Goal: Use online tool/utility: Utilize a website feature to perform a specific function

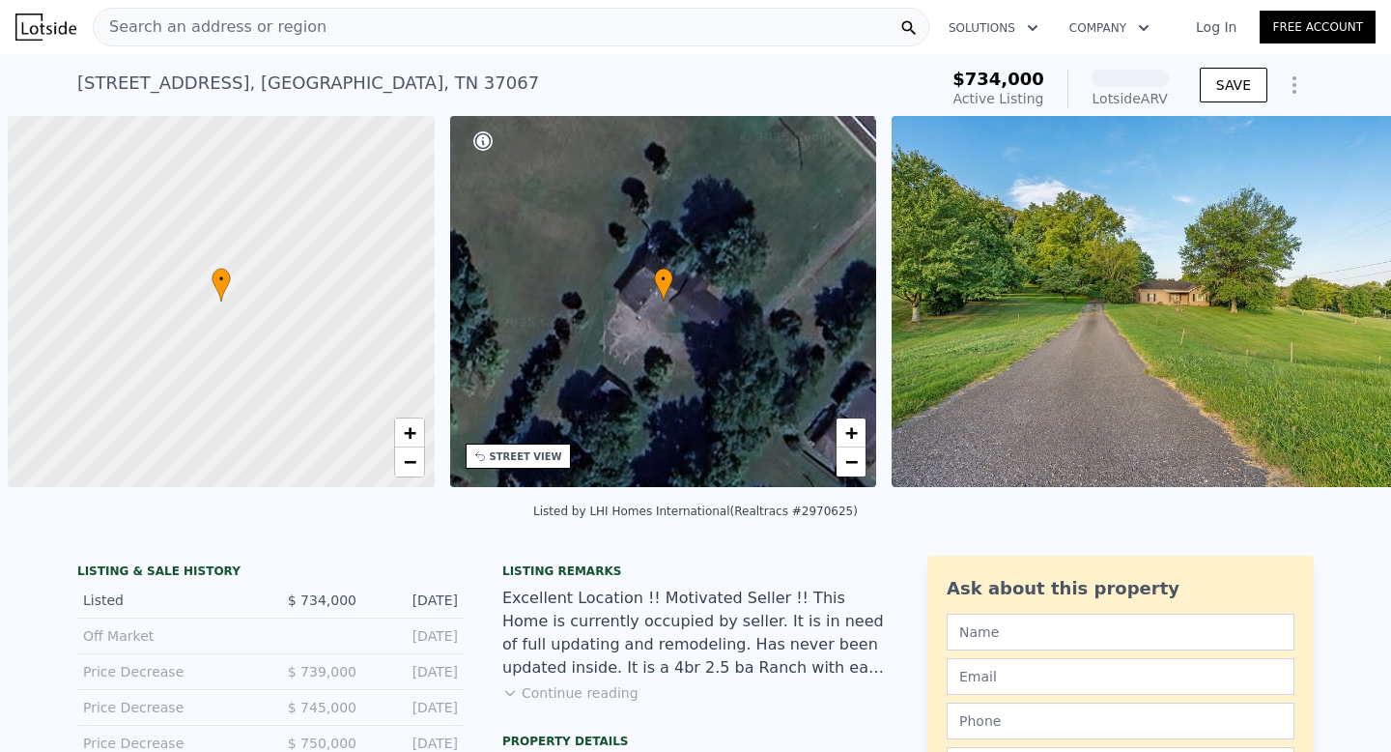
scroll to position [0, 8]
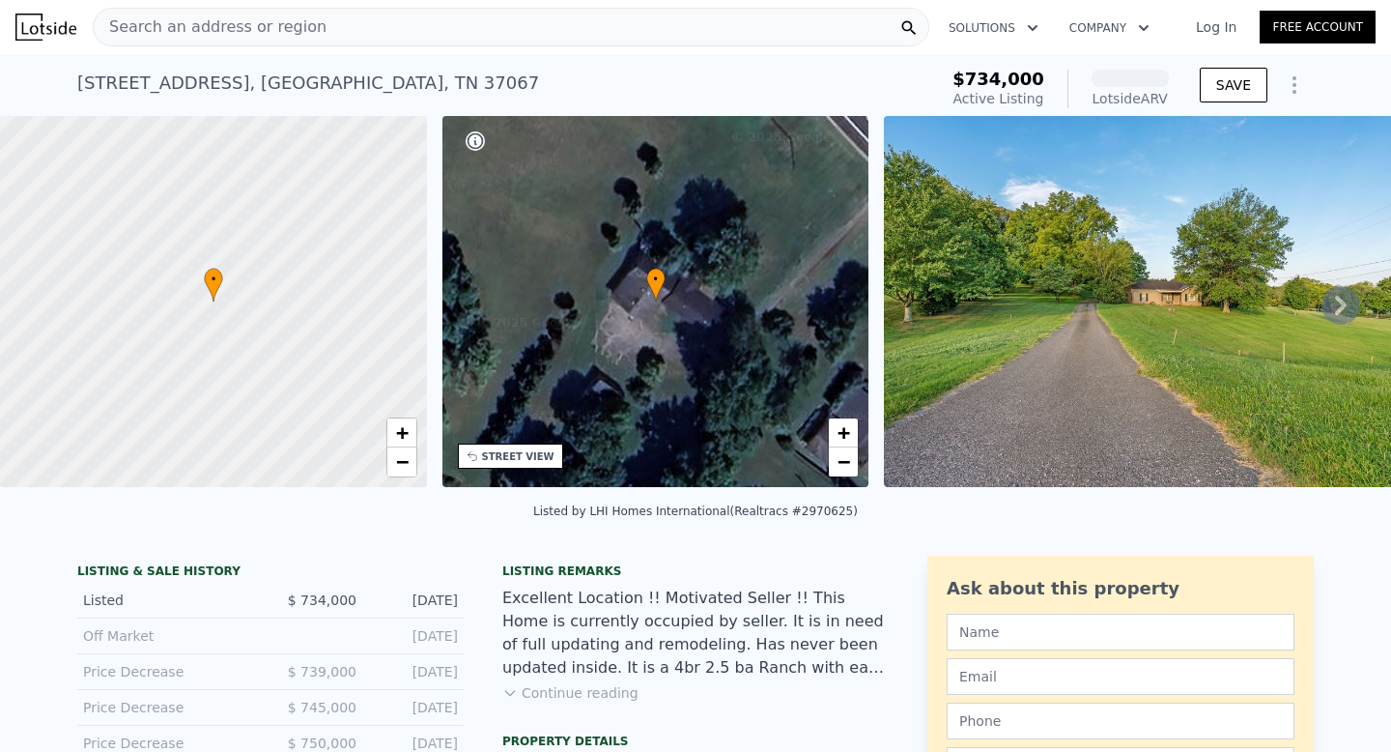
click at [241, 29] on span "Search an address or region" at bounding box center [210, 26] width 233 height 23
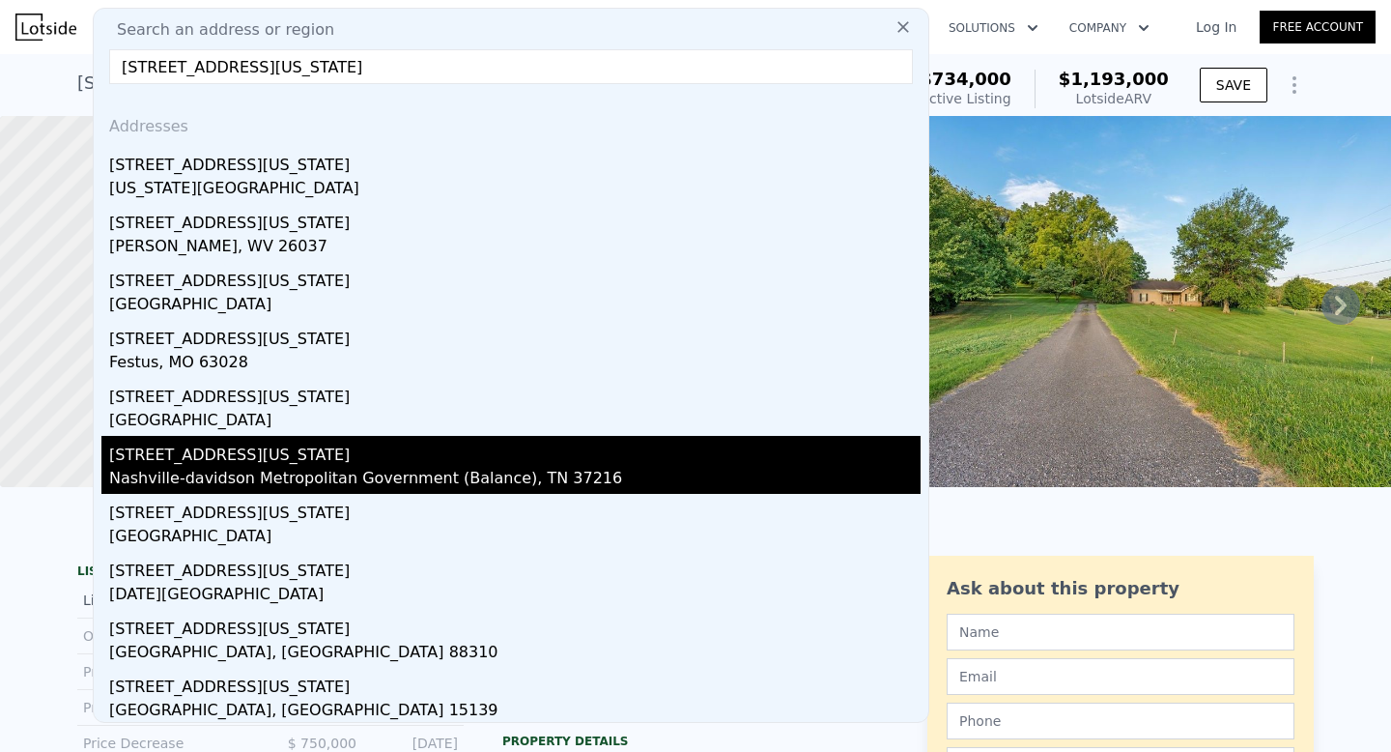
type input "[STREET_ADDRESS][US_STATE]"
click at [174, 475] on div "Nashville-davidson Metropolitan Government (Balance), TN 37216" at bounding box center [515, 480] width 812 height 27
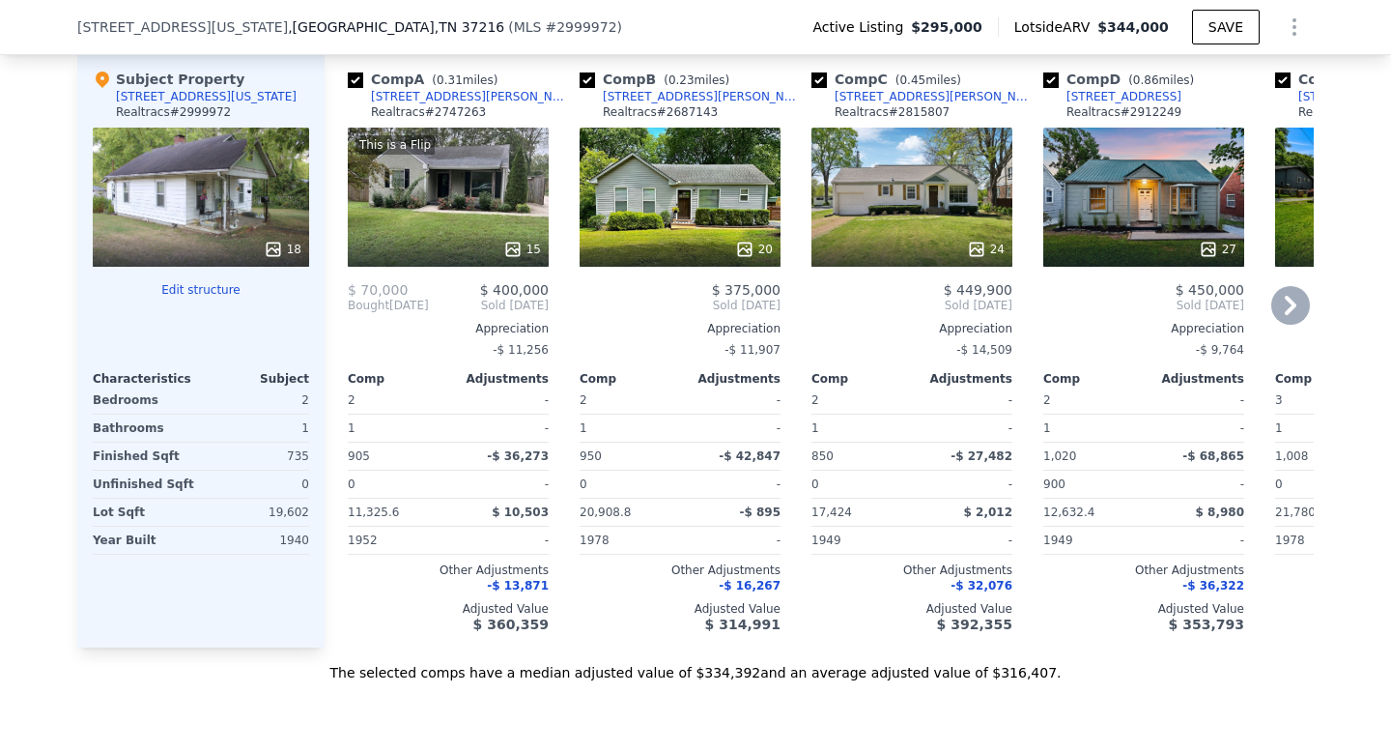
scroll to position [2192, 0]
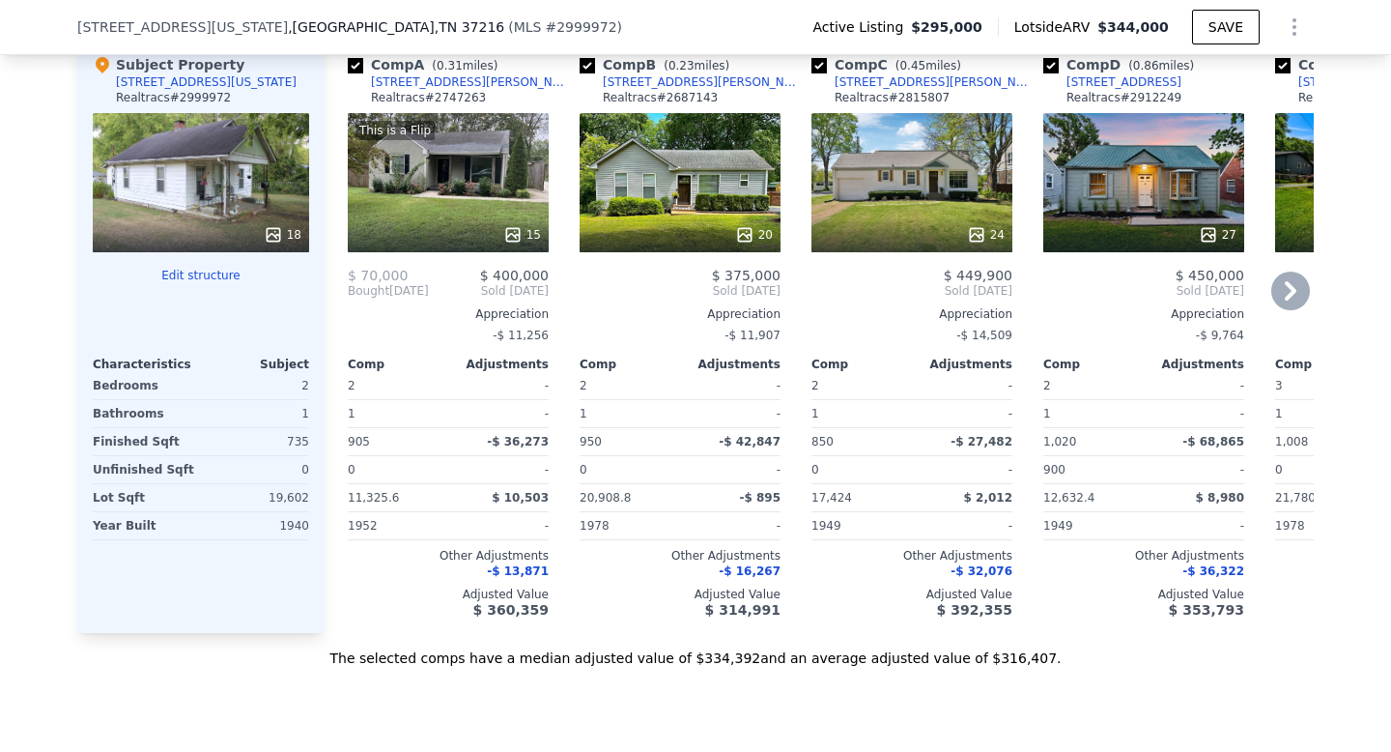
click at [517, 229] on div "This is a Flip 15" at bounding box center [448, 182] width 201 height 139
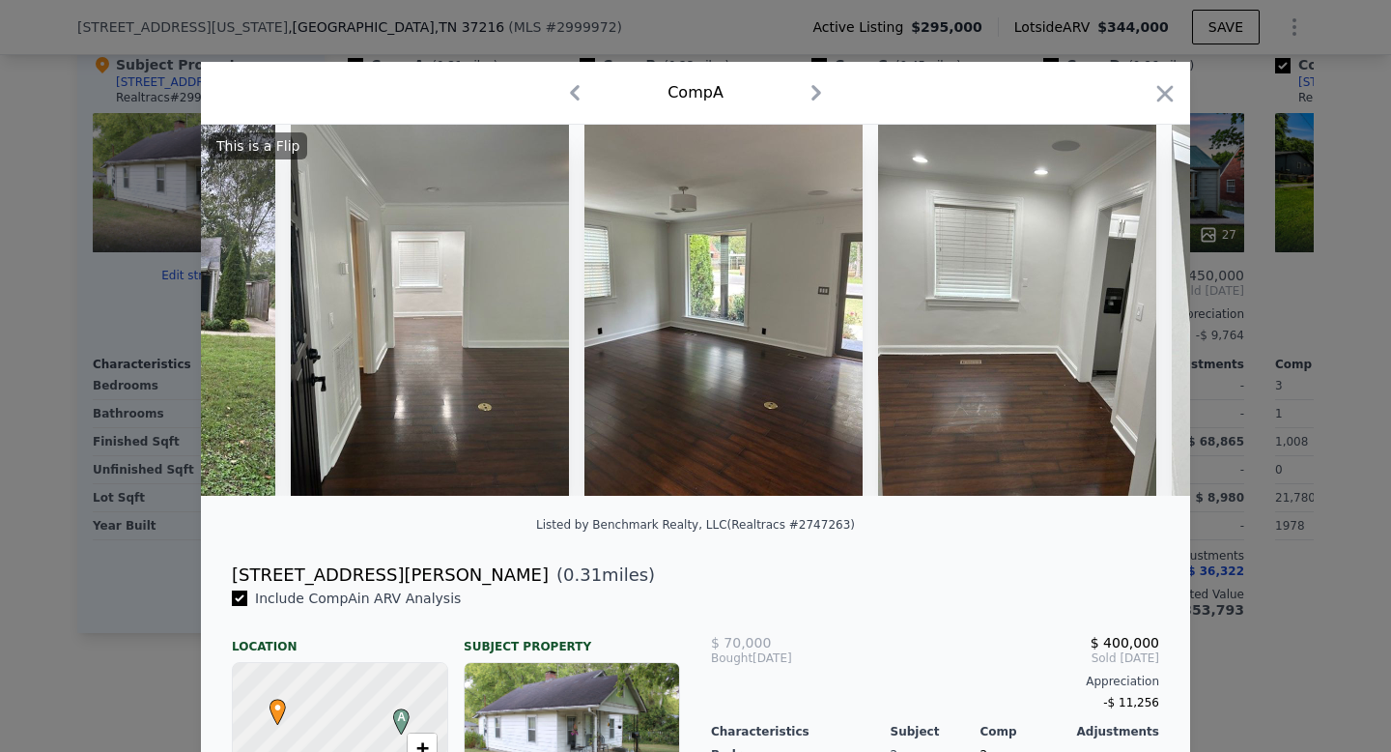
scroll to position [0, 200]
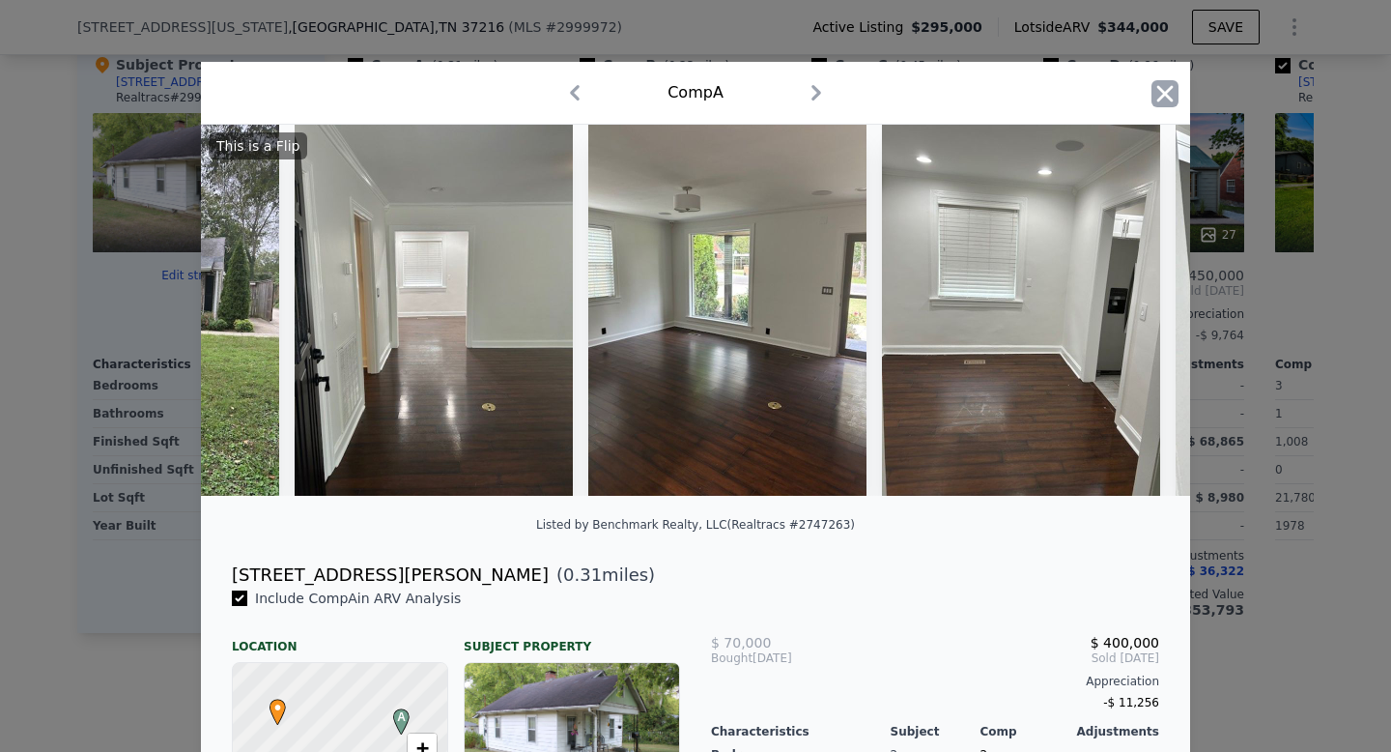
click at [1158, 103] on icon "button" at bounding box center [1165, 93] width 27 height 27
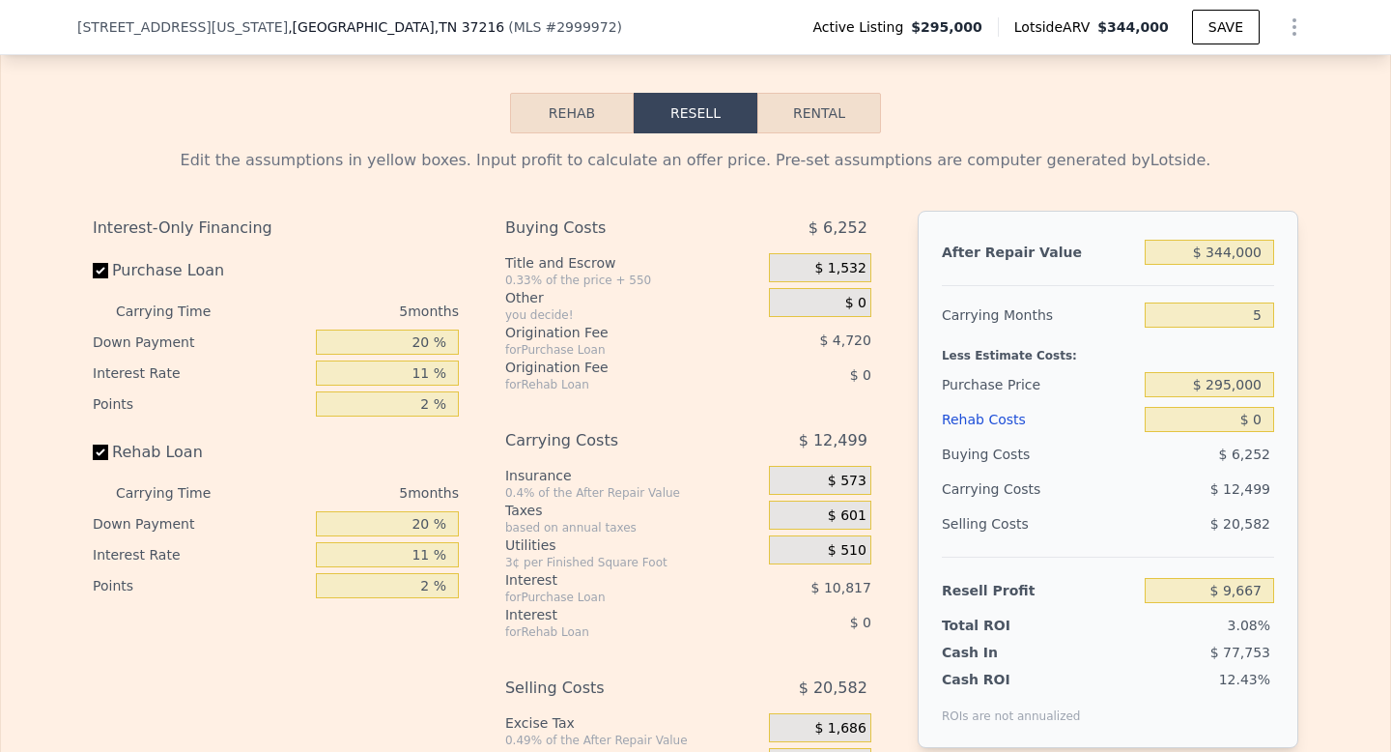
scroll to position [2966, 0]
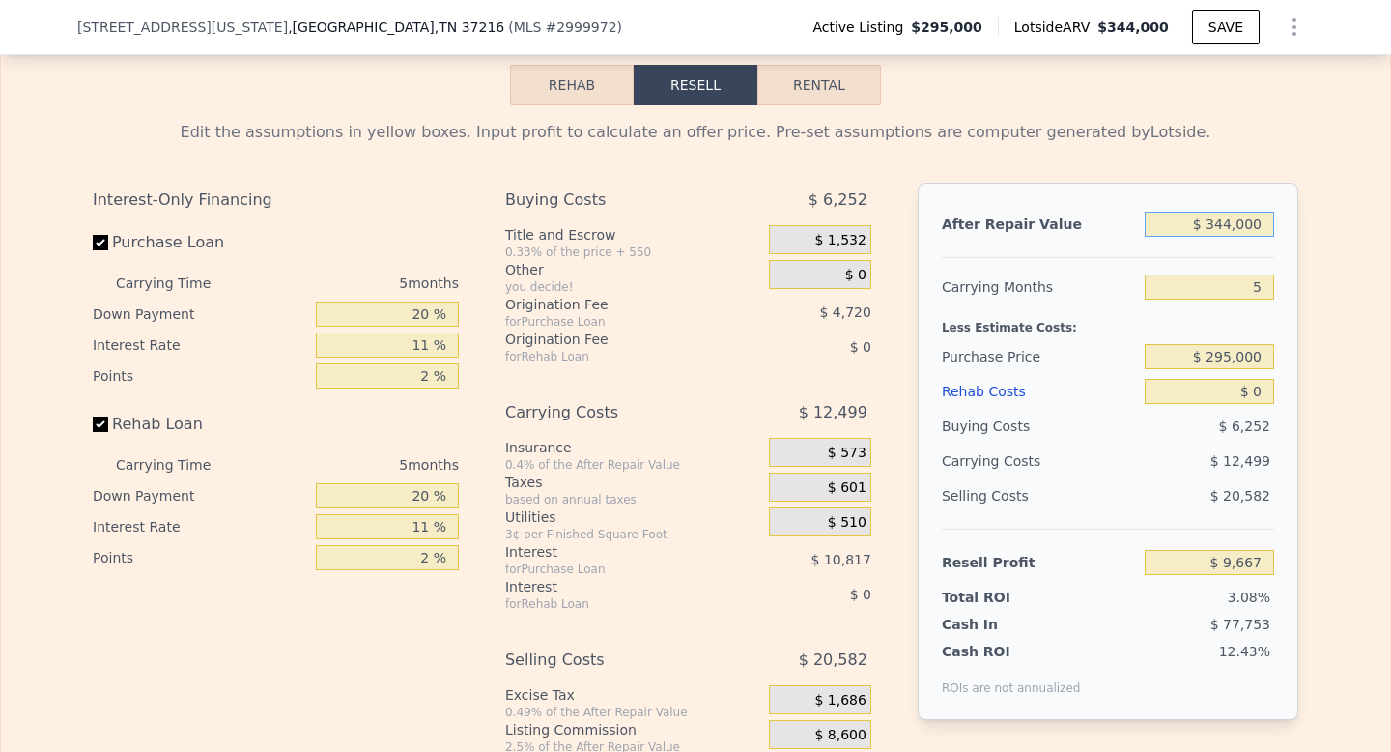
drag, startPoint x: 1226, startPoint y: 272, endPoint x: 1210, endPoint y: 273, distance: 16.5
click at [1210, 237] on input "$ 344,000" at bounding box center [1209, 224] width 129 height 25
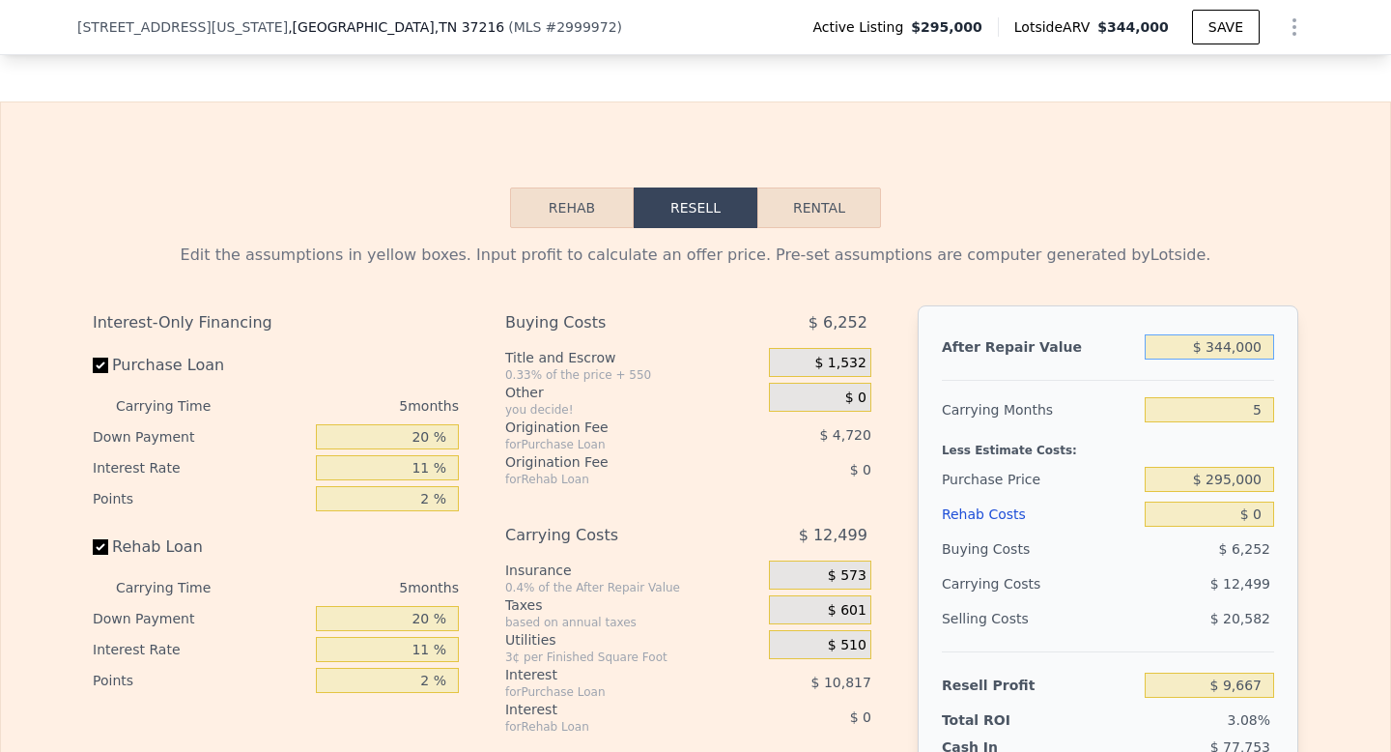
scroll to position [2816, 0]
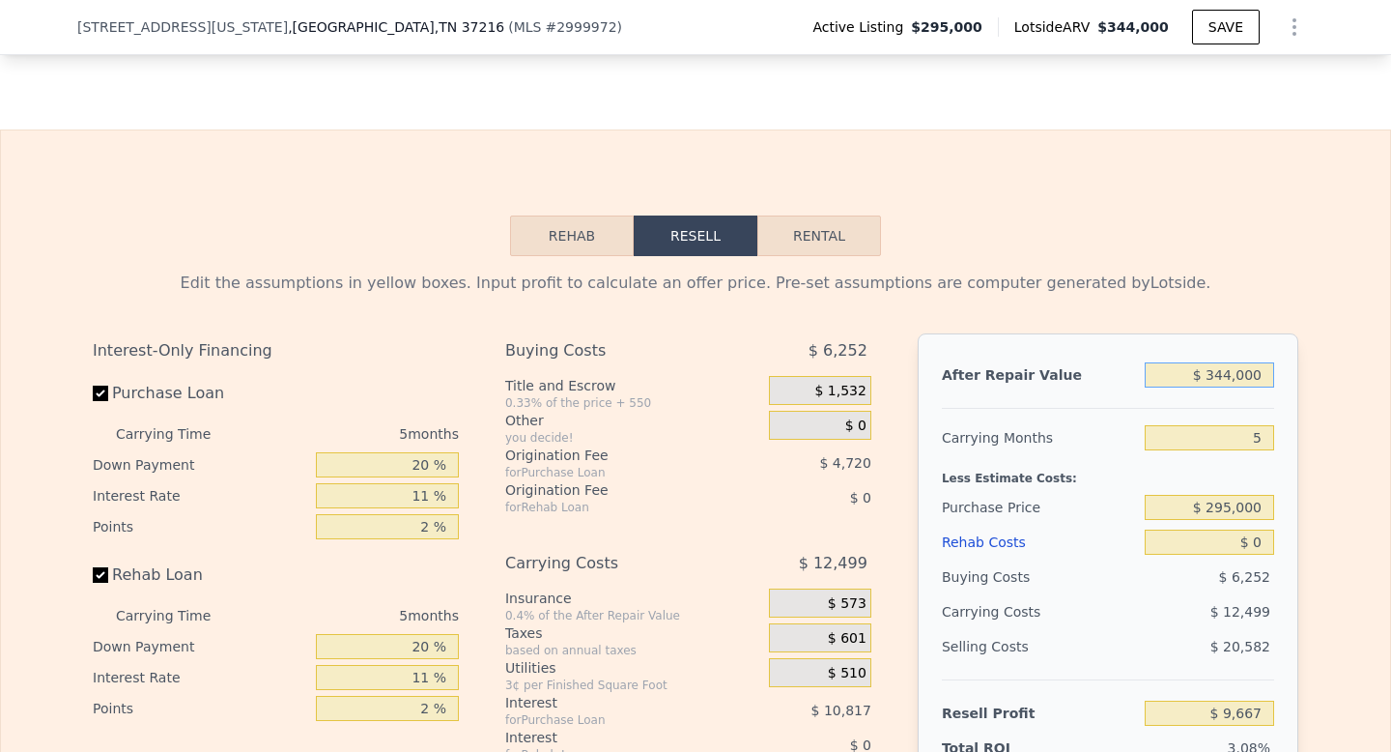
type input "$ 33,000"
type input "-$ 282,705"
type input "$ 330,000"
type input "-$ 3,494"
click at [547, 256] on button "Rehab" at bounding box center [572, 235] width 124 height 41
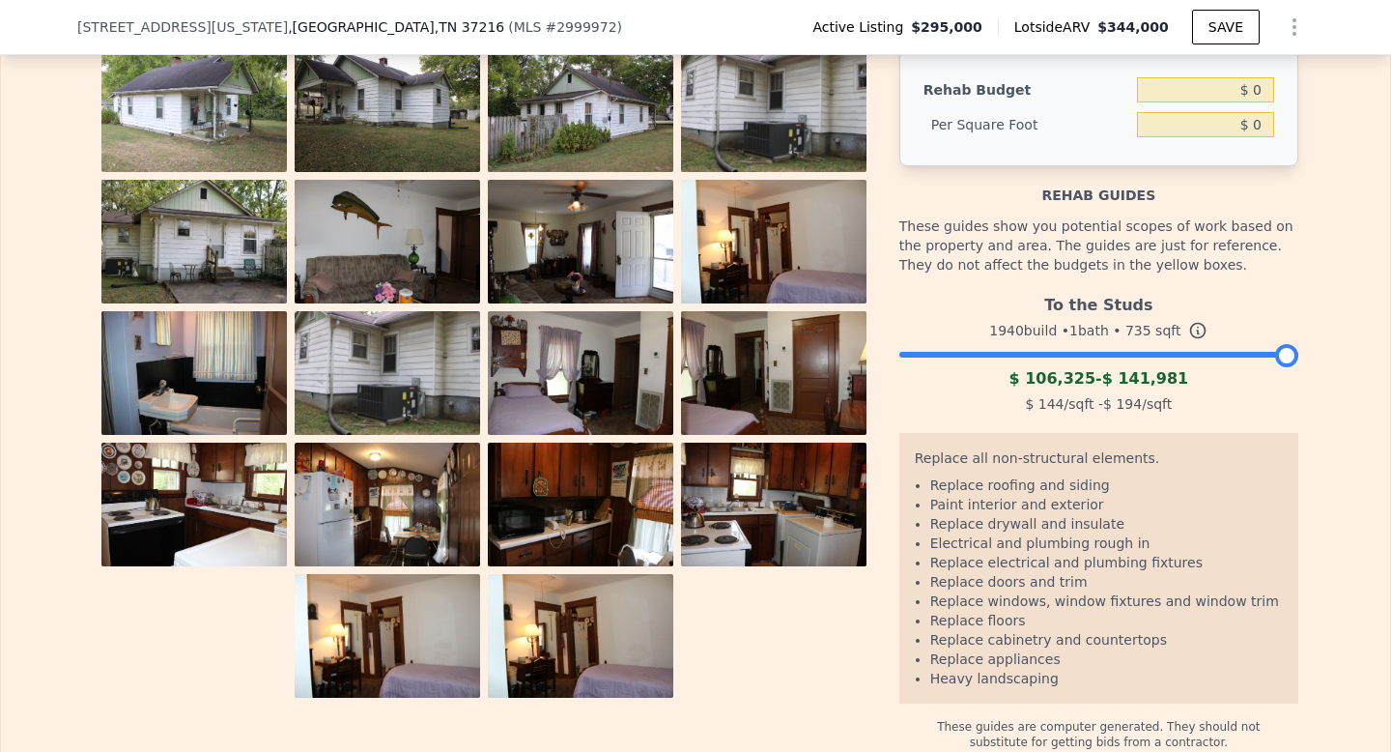
scroll to position [3089, 0]
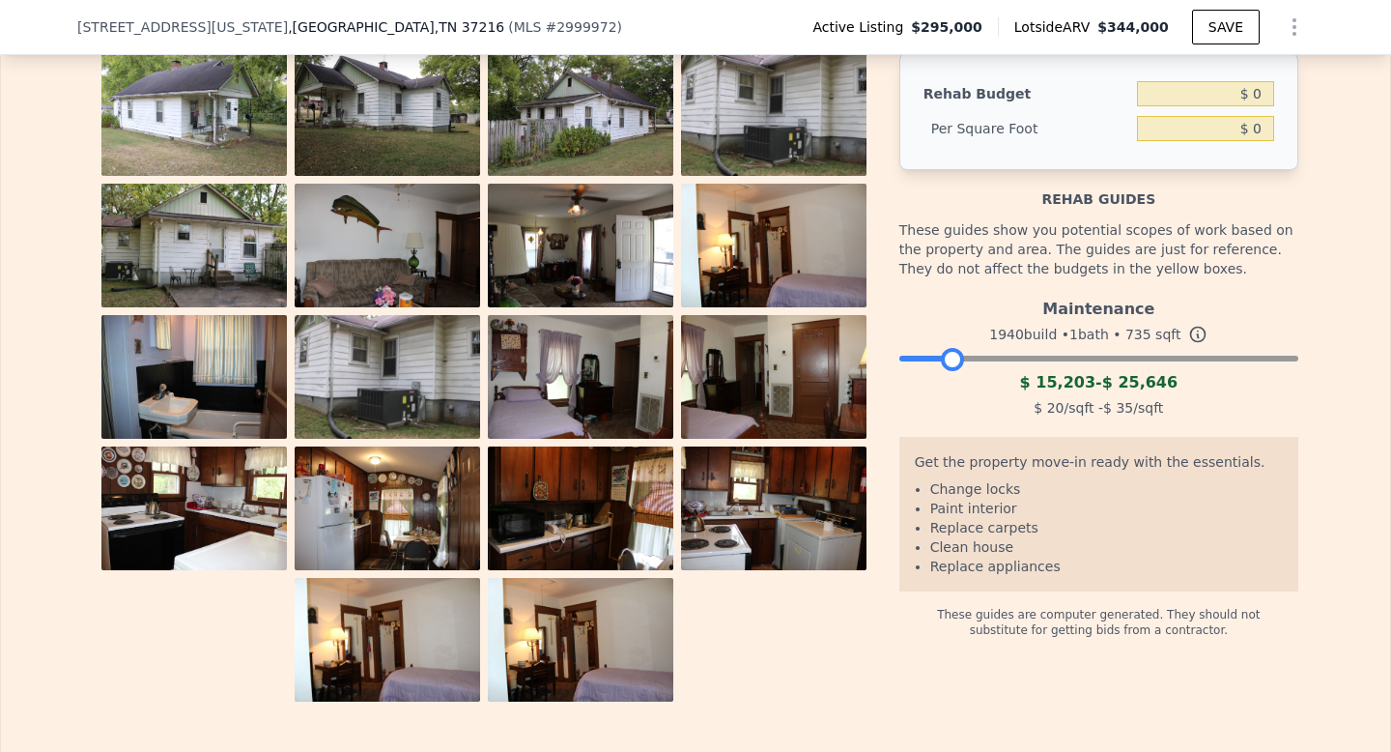
drag, startPoint x: 1284, startPoint y: 409, endPoint x: 952, endPoint y: 388, distance: 333.0
click at [952, 388] on div "Maintenance 1940 build • 1 bath • 735 sqft $ 15,203 - $ 25,646 $ 20 /sqft - $ 3…" at bounding box center [1099, 355] width 399 height 131
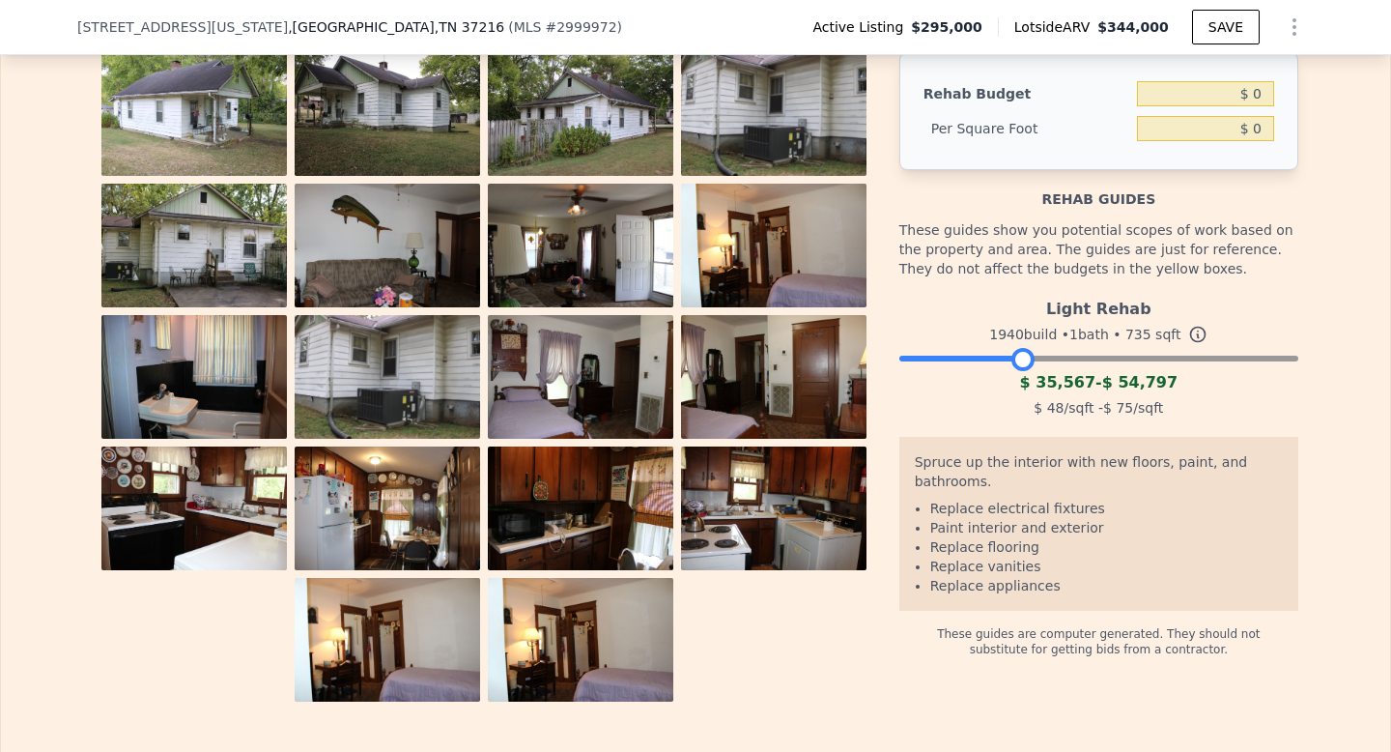
drag, startPoint x: 948, startPoint y: 408, endPoint x: 1016, endPoint y: 411, distance: 68.7
click at [1016, 371] on div at bounding box center [1023, 359] width 23 height 23
drag, startPoint x: 1257, startPoint y: 143, endPoint x: 1244, endPoint y: 142, distance: 13.6
click at [1244, 106] on input "$ 0" at bounding box center [1205, 93] width 137 height 25
type input "$ 0"
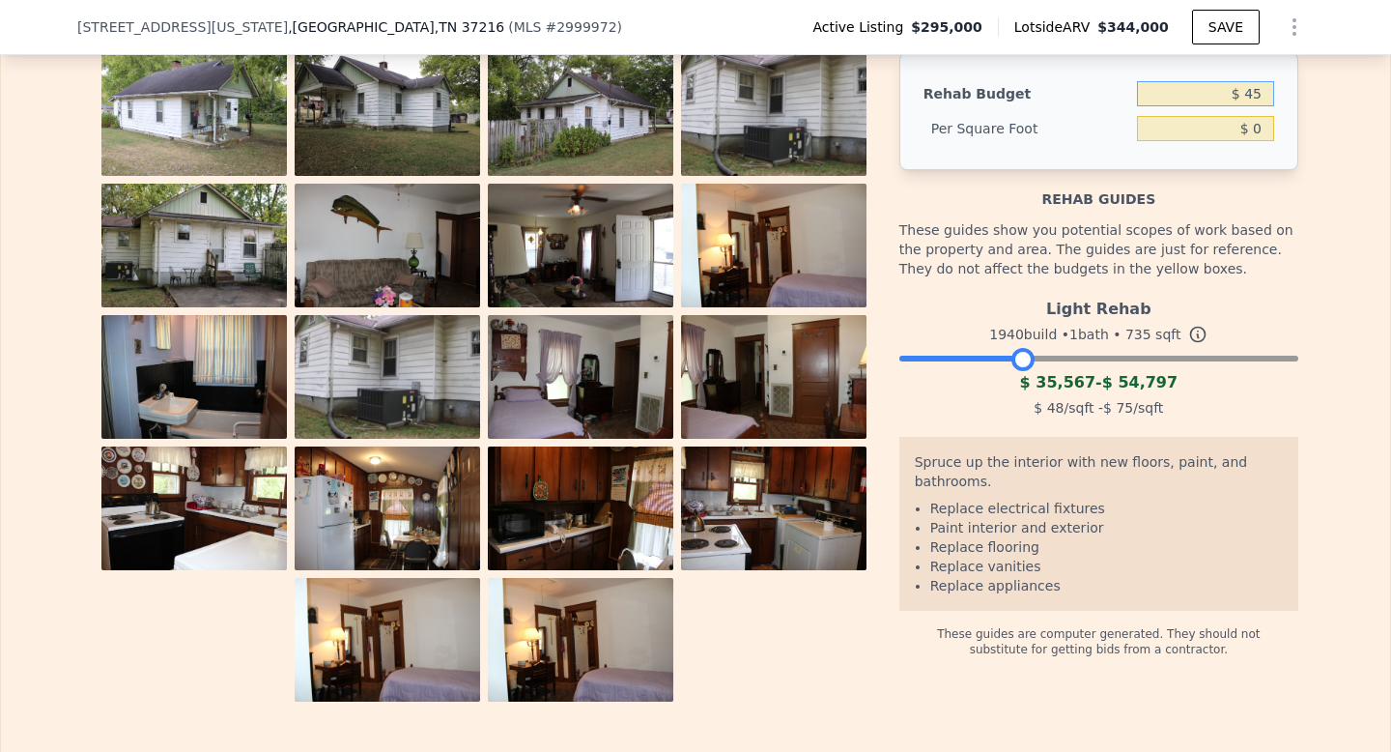
type input "$ 45"
click at [1344, 298] on div "The budget you enter in the yellow box will be used in the resell calculator. T…" at bounding box center [695, 342] width 1389 height 719
drag, startPoint x: 1258, startPoint y: 178, endPoint x: 1229, endPoint y: 178, distance: 29.0
click at [1229, 141] on input "$ 0.06" at bounding box center [1205, 128] width 137 height 25
type input "$ 45"
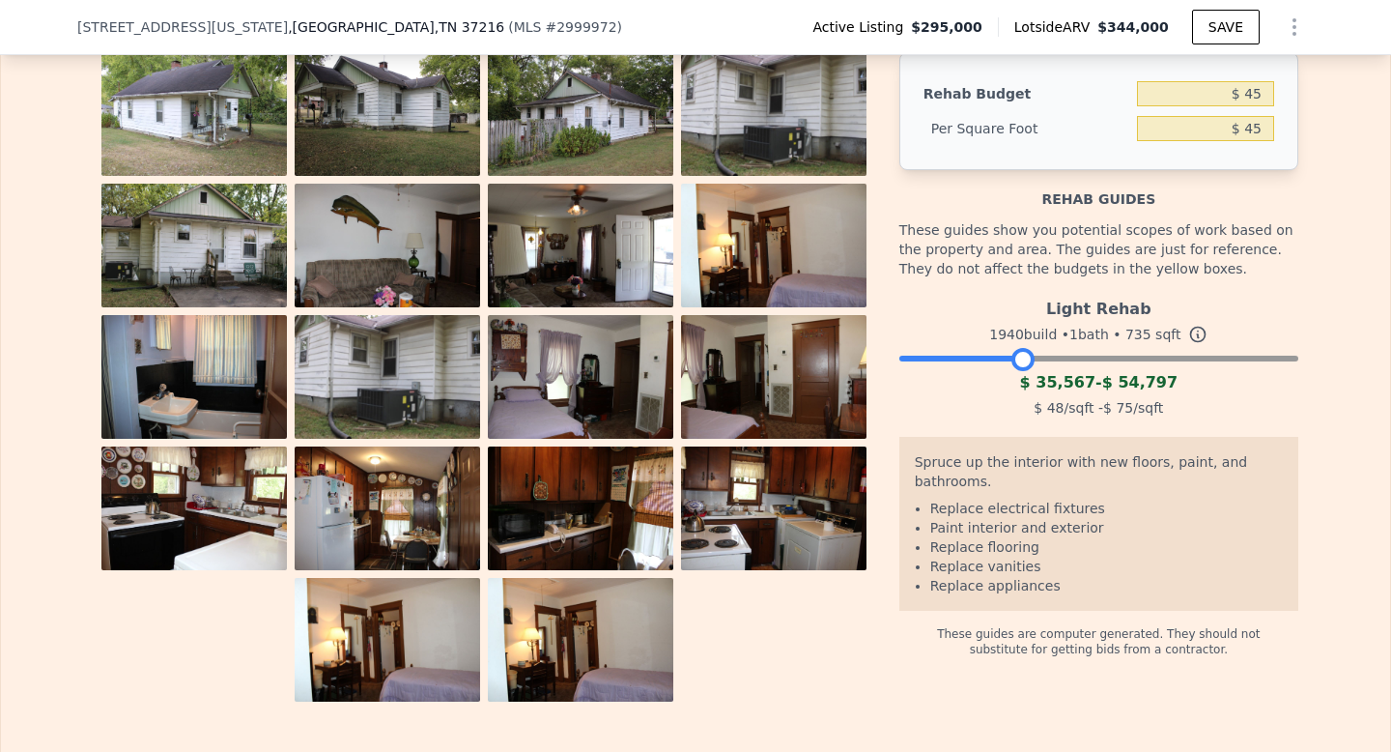
click at [1298, 294] on div "The budget you enter in the yellow box will be used in the resell calculator. T…" at bounding box center [695, 342] width 1237 height 719
type input "$ 33,075"
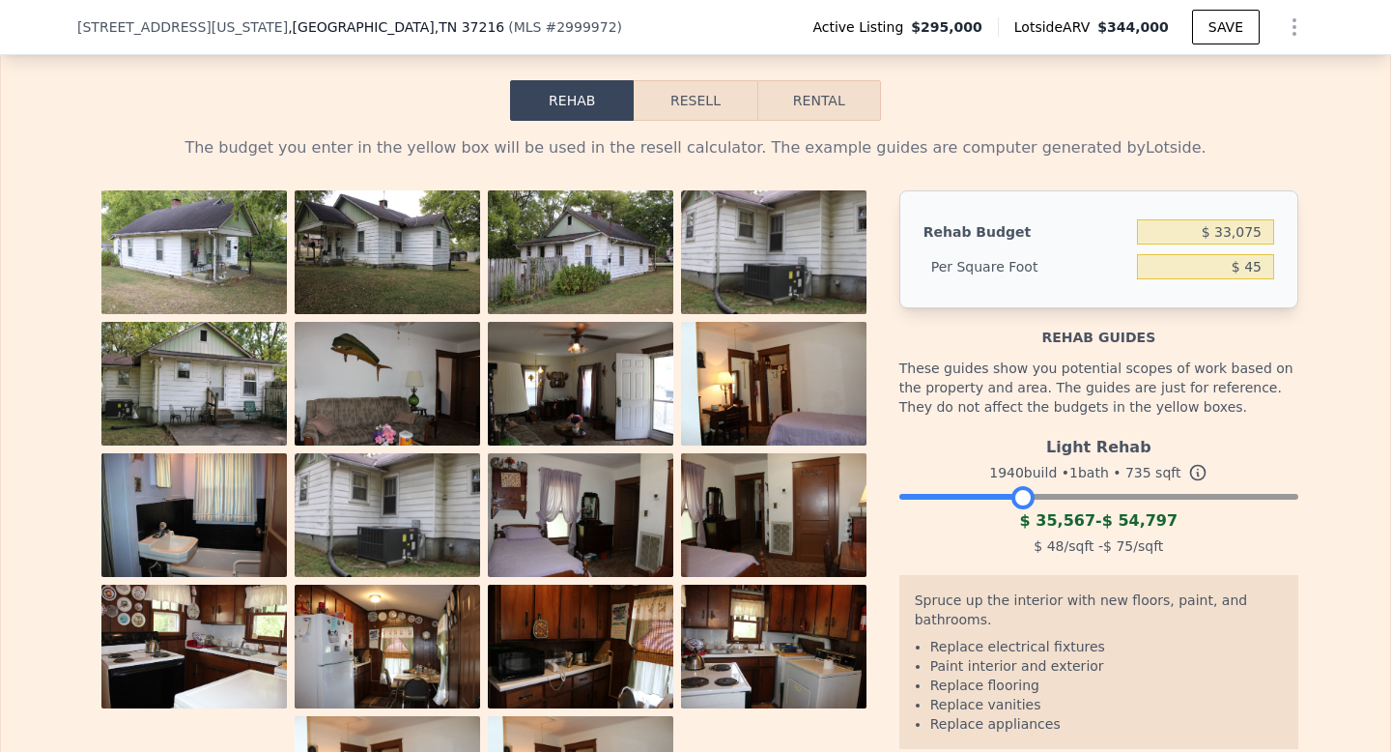
scroll to position [2949, 0]
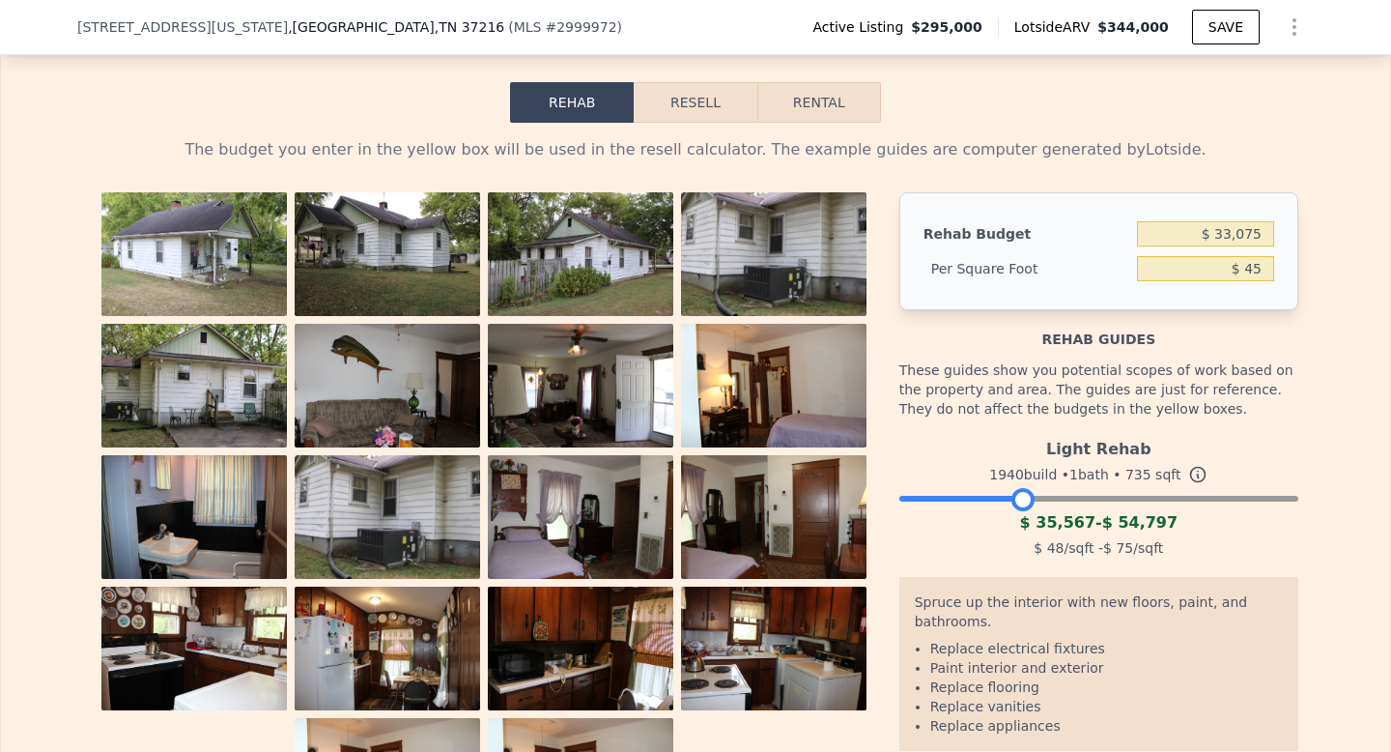
click at [678, 123] on button "Resell" at bounding box center [695, 102] width 123 height 41
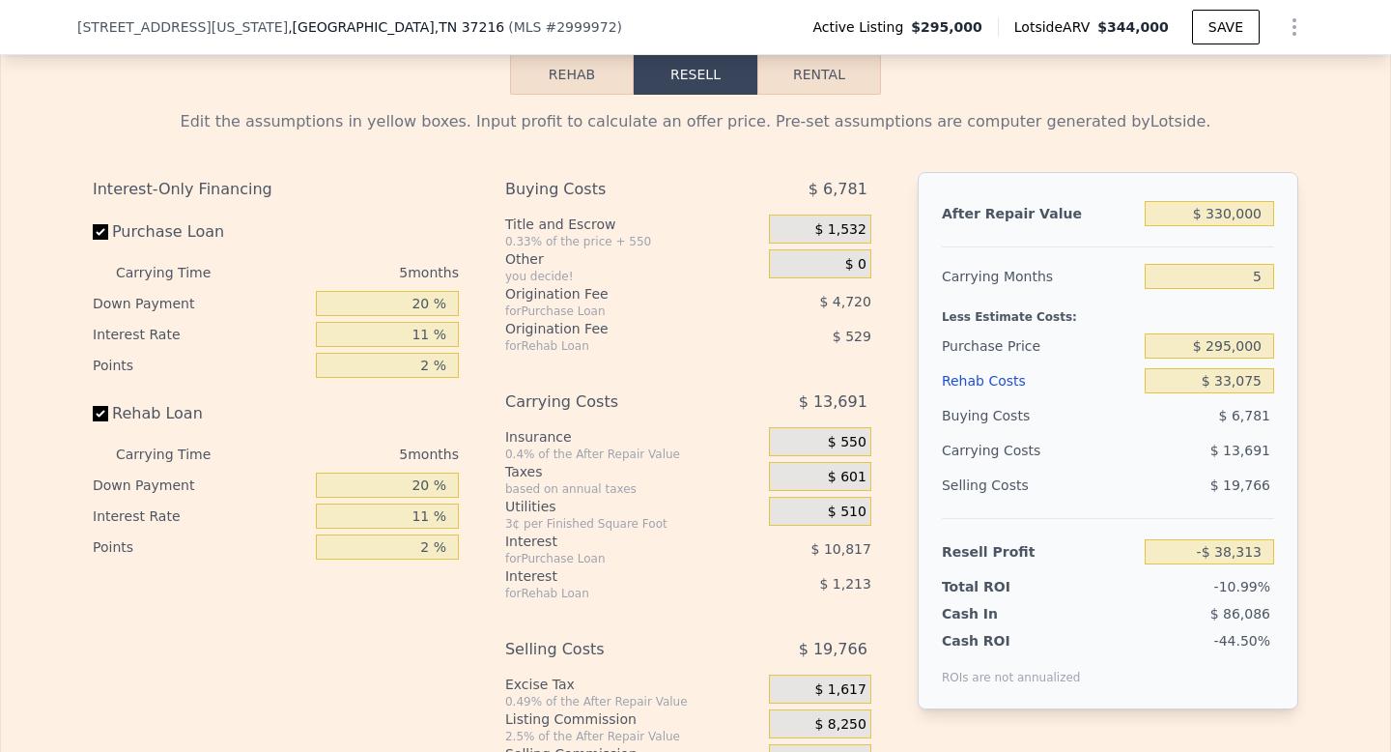
scroll to position [2978, 0]
click at [854, 272] on span "$ 0" at bounding box center [855, 263] width 21 height 17
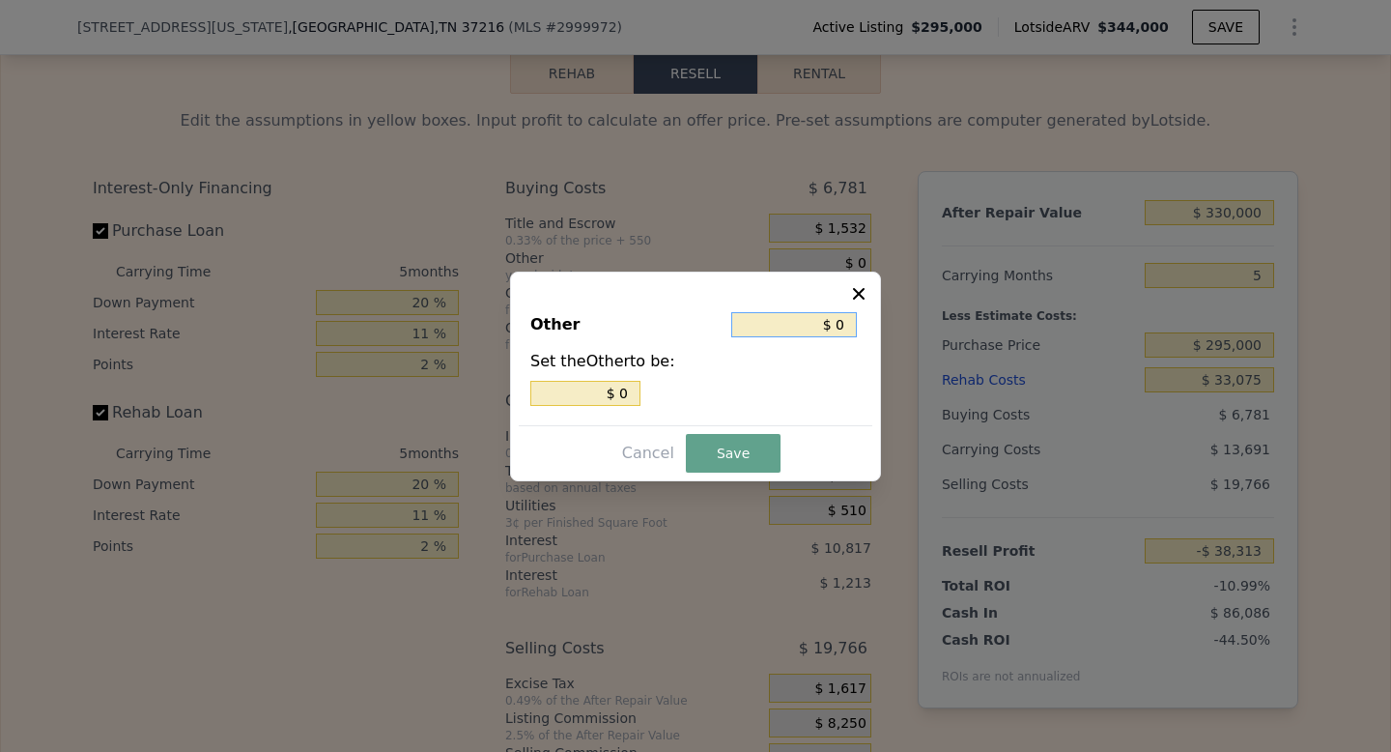
click at [852, 319] on input "$ 0" at bounding box center [794, 324] width 126 height 25
type input "$ 1"
type input "$ 15"
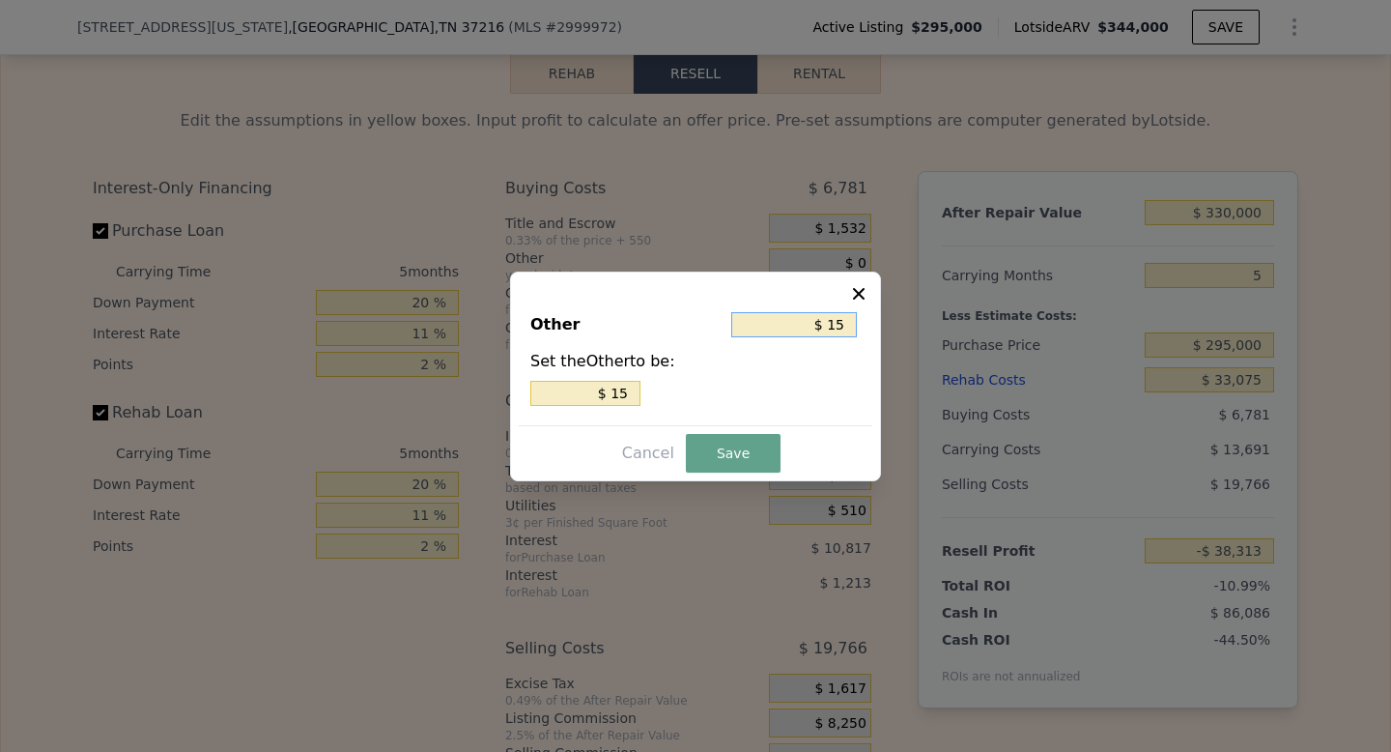
type input "$ 150"
type input "$ 1,500"
type input "$ 15,000"
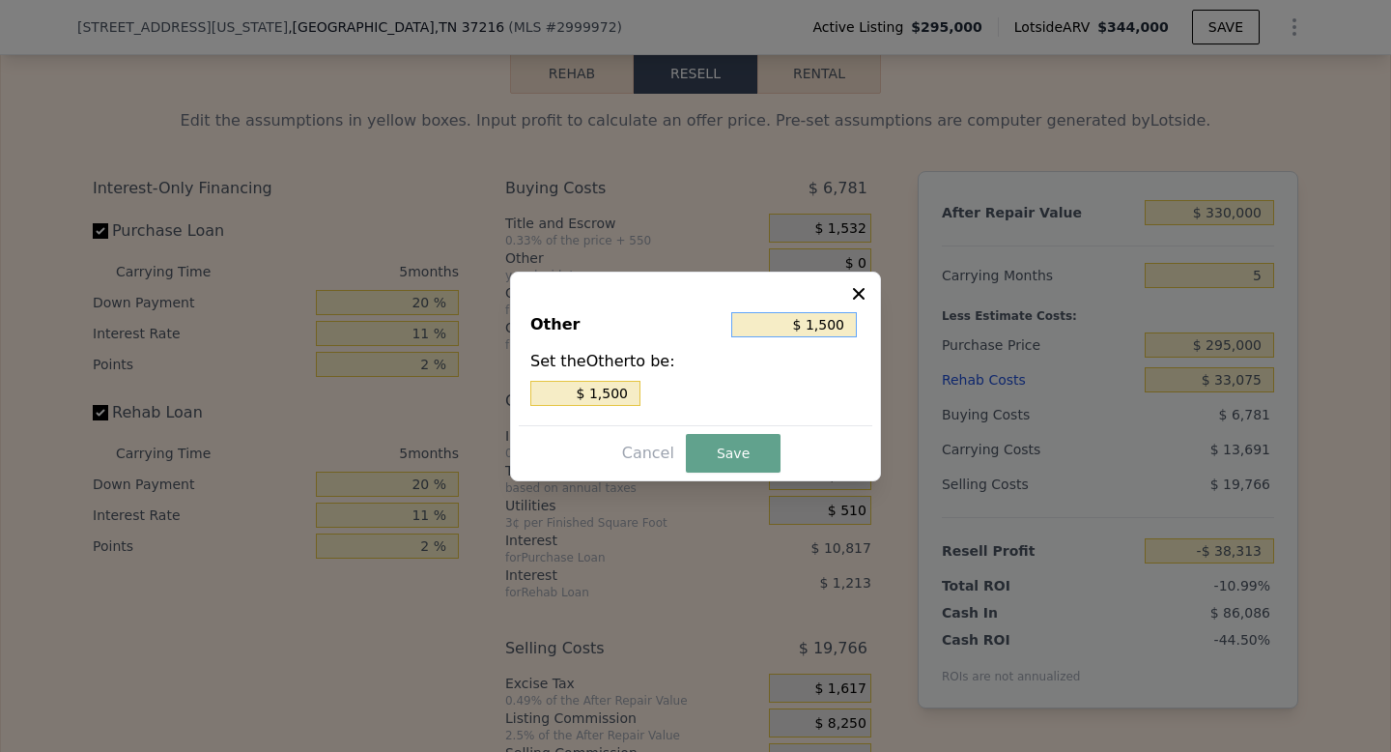
type input "$ 15,000"
click at [737, 466] on button "Save" at bounding box center [733, 453] width 95 height 39
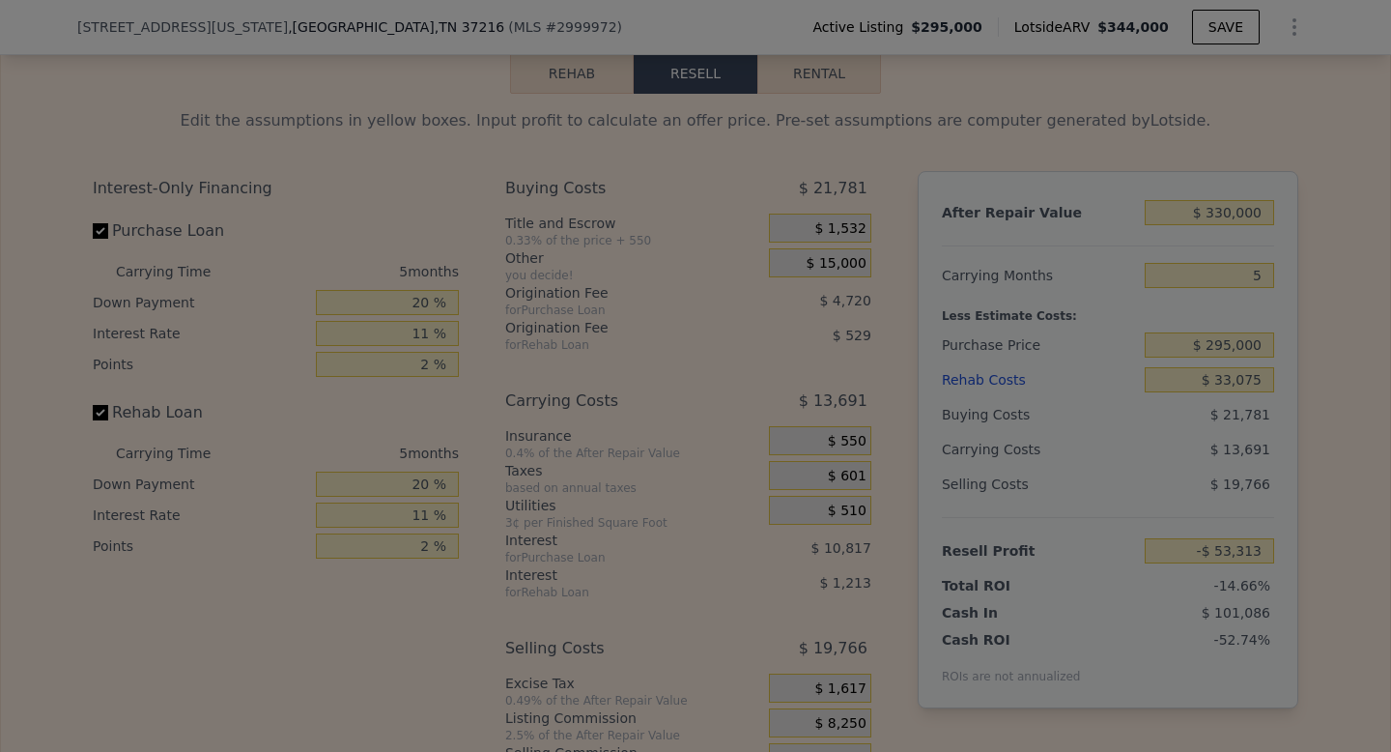
type input "-$ 53,313"
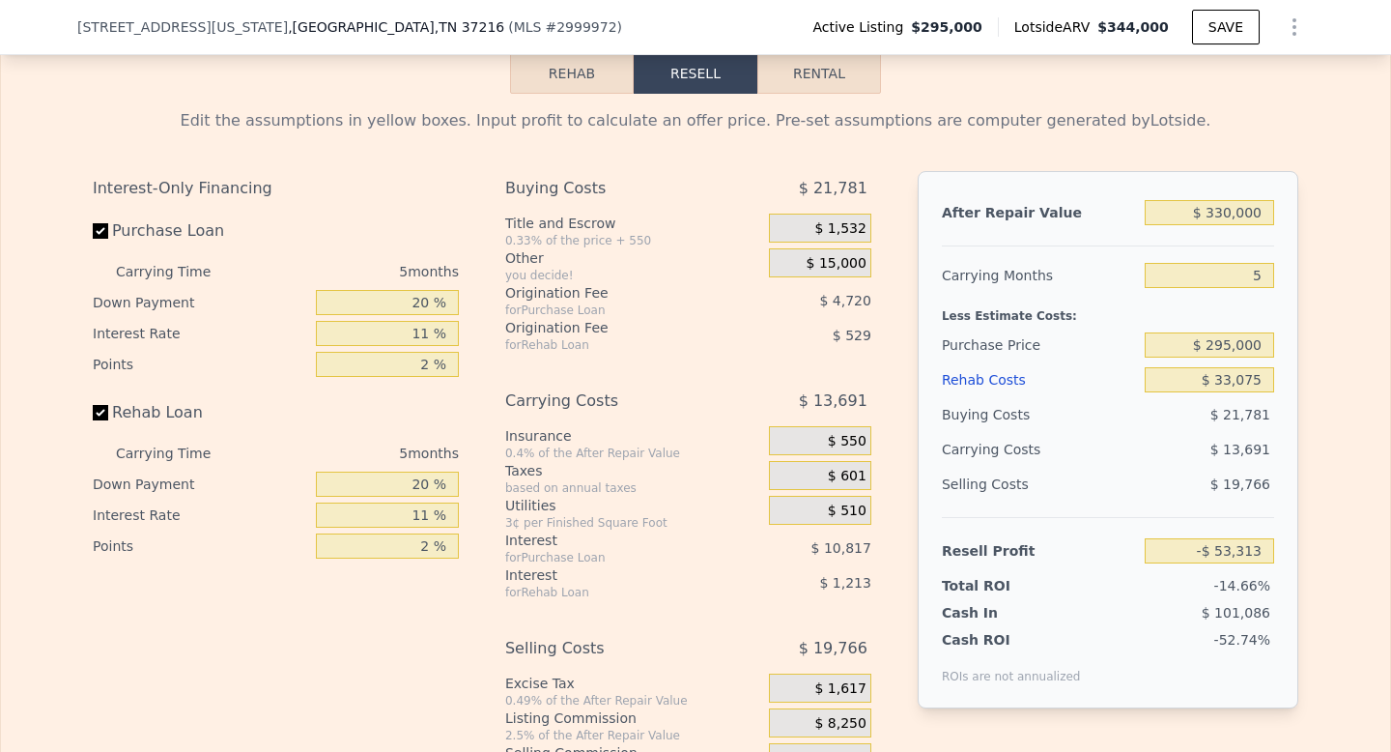
scroll to position [3120, 0]
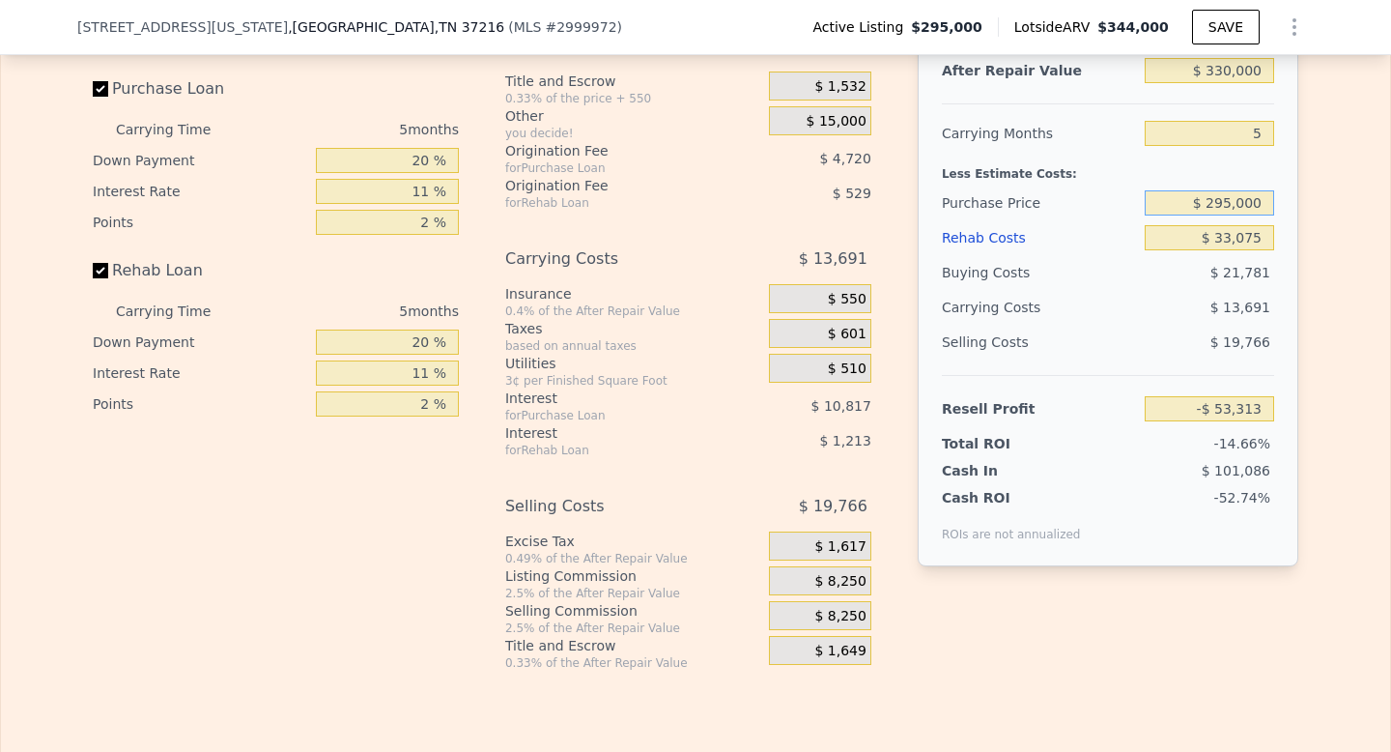
drag, startPoint x: 1224, startPoint y: 249, endPoint x: 1210, endPoint y: 248, distance: 14.5
click at [1210, 215] on input "$ 295,000" at bounding box center [1209, 202] width 129 height 25
type input "$ 220,000"
click at [1115, 359] on div "Selling Costs" at bounding box center [1039, 342] width 195 height 35
type input "$ 25,886"
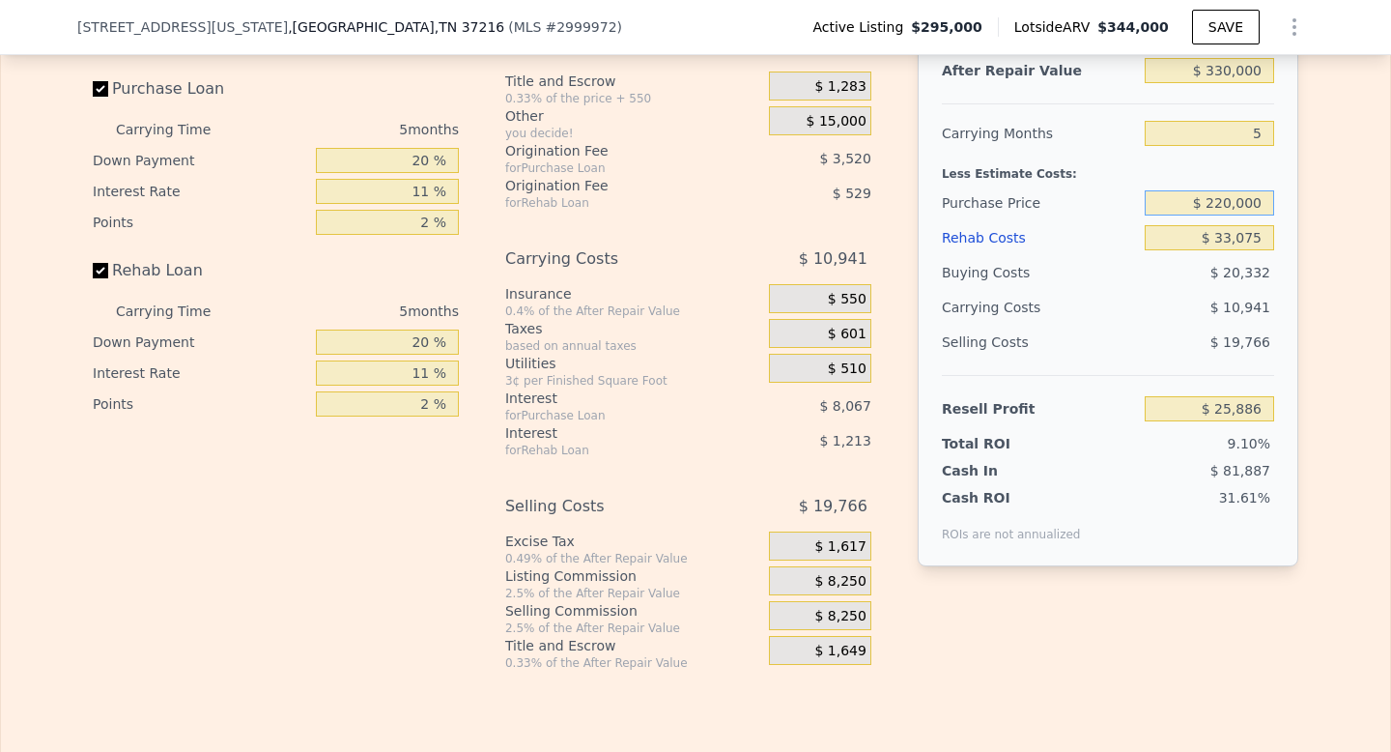
drag, startPoint x: 1226, startPoint y: 249, endPoint x: 1212, endPoint y: 249, distance: 14.5
click at [1212, 215] on input "$ 220,000" at bounding box center [1209, 202] width 129 height 25
type input "$ 210,000"
click at [1116, 359] on div "Selling Costs" at bounding box center [1039, 342] width 195 height 35
type input "$ 36,445"
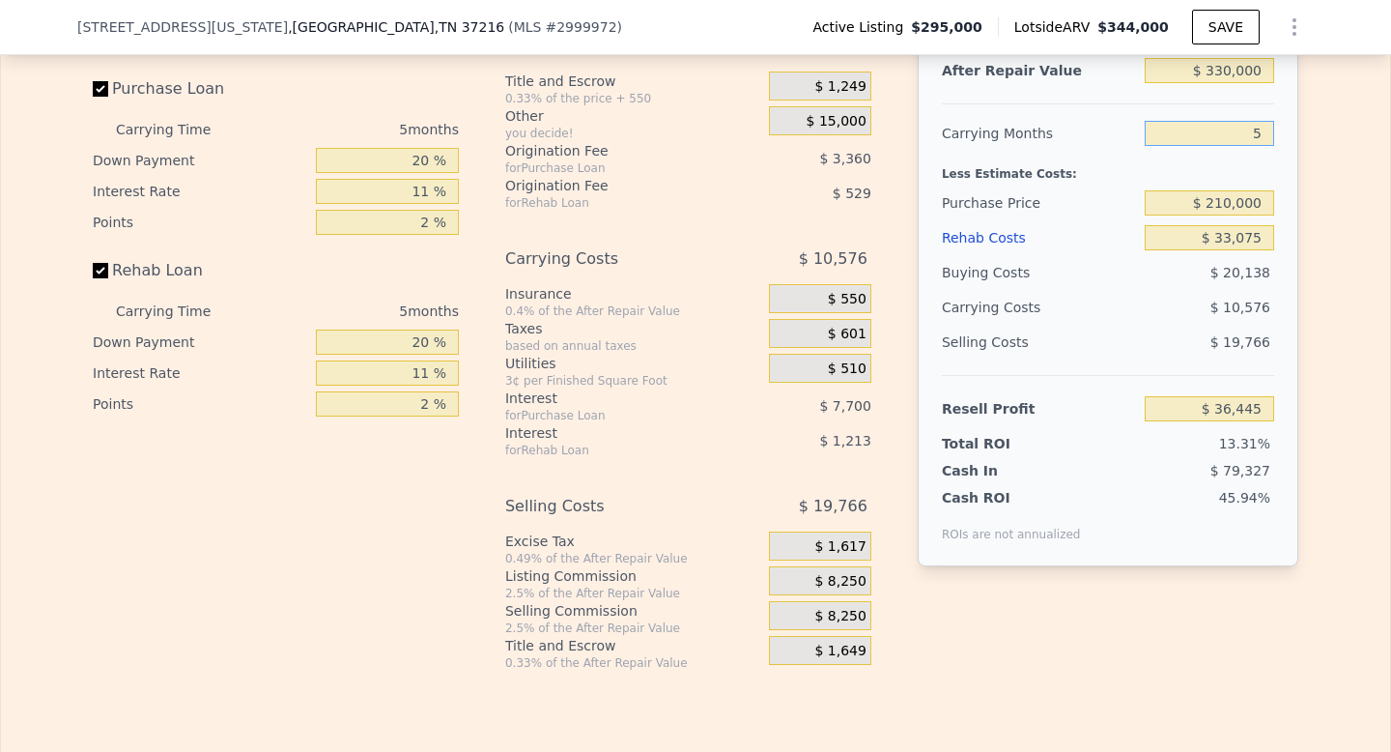
drag, startPoint x: 1258, startPoint y: 173, endPoint x: 1227, endPoint y: 173, distance: 30.9
click at [1227, 146] on input "5" at bounding box center [1209, 133] width 129 height 25
type input "4"
type input "$ 38,560"
type input "4"
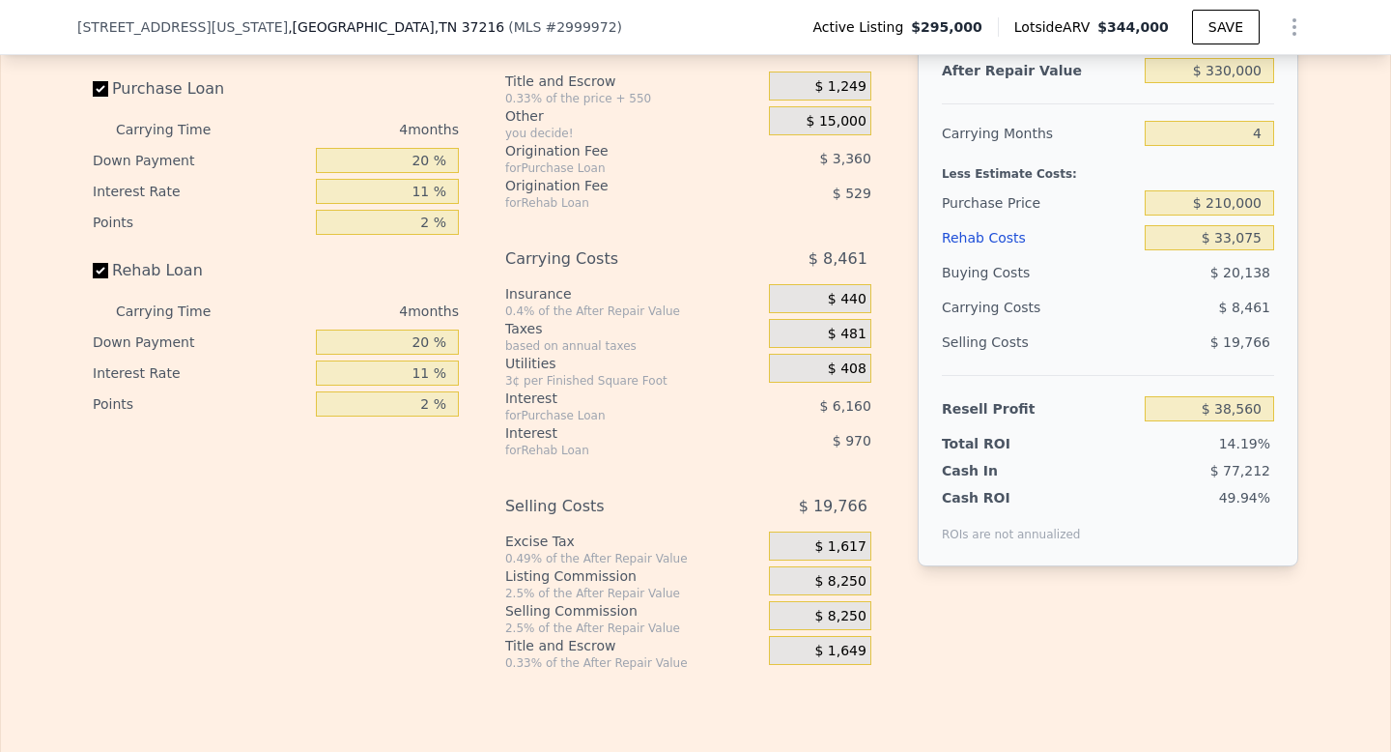
click at [1187, 359] on div "$ 19,766" at bounding box center [1210, 342] width 130 height 35
drag, startPoint x: 1226, startPoint y: 249, endPoint x: 1210, endPoint y: 248, distance: 16.5
click at [1210, 215] on input "$ 210,000" at bounding box center [1209, 202] width 129 height 25
type input "$ 220,000"
click at [1057, 359] on div "Selling Costs" at bounding box center [1039, 342] width 195 height 35
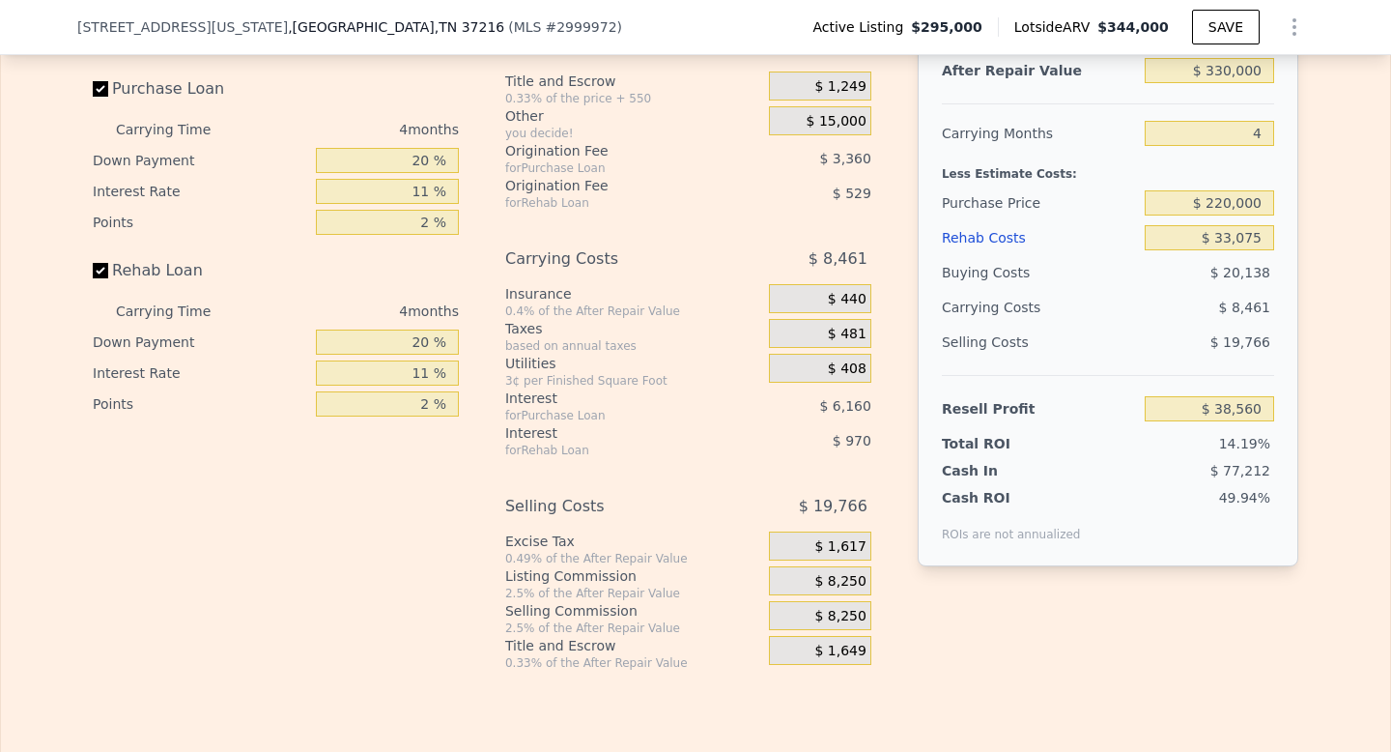
type input "$ 28,074"
drag, startPoint x: 1225, startPoint y: 252, endPoint x: 1210, endPoint y: 252, distance: 15.5
click at [1210, 215] on input "$ 220,000" at bounding box center [1209, 202] width 129 height 25
type input "$ 215,000"
click at [1123, 325] on div "$ 8,753" at bounding box center [1173, 307] width 204 height 35
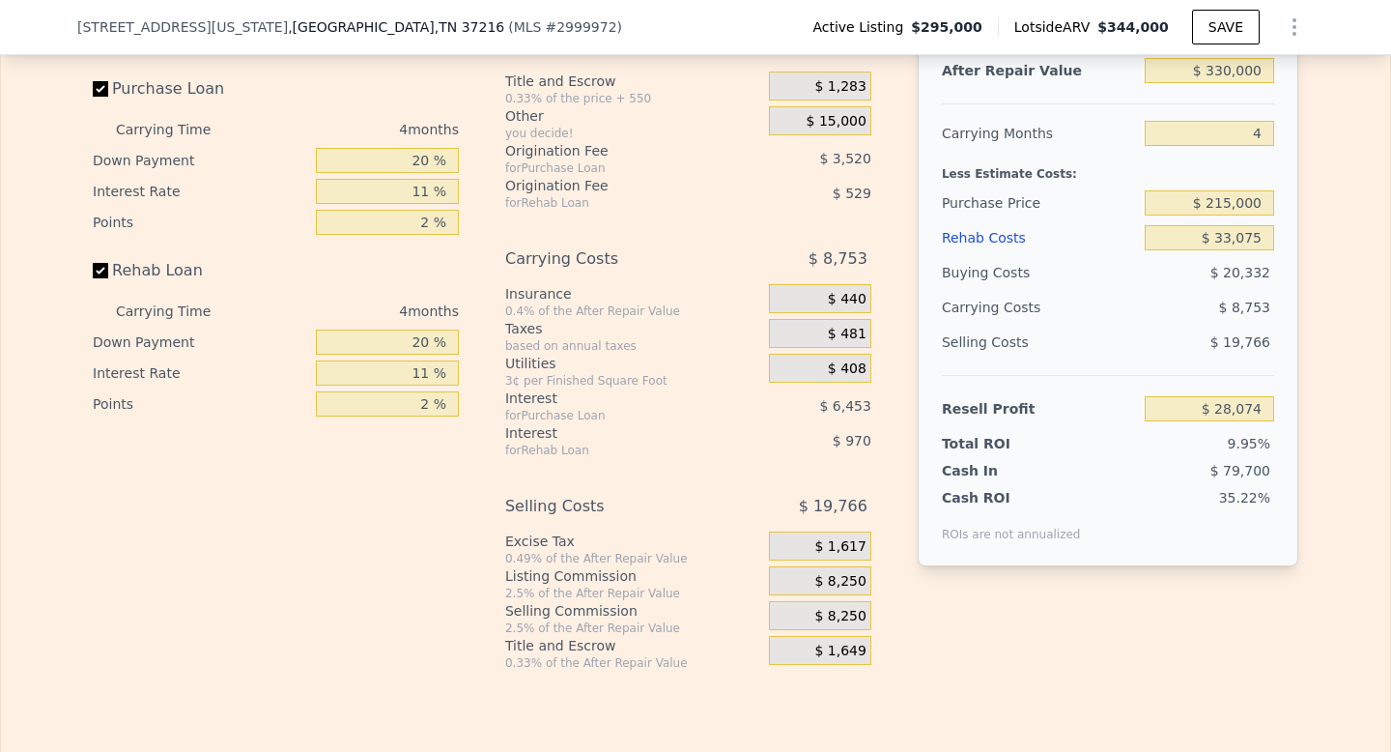
type input "$ 33,315"
drag, startPoint x: 1225, startPoint y: 116, endPoint x: 1213, endPoint y: 116, distance: 12.6
click at [1213, 83] on input "$ 330,000" at bounding box center [1209, 70] width 129 height 25
type input "$ 38,000"
type input "-$ 241,293"
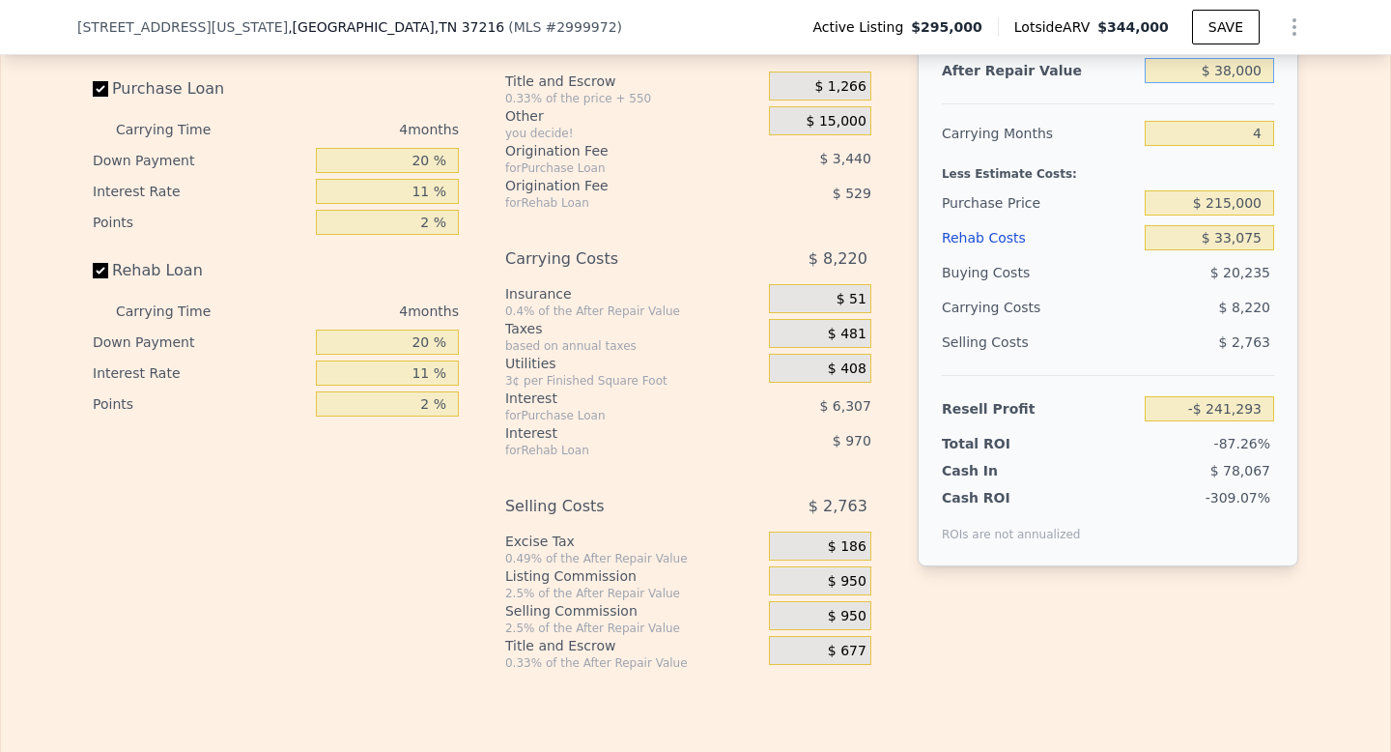
type input "$ 380,000"
type input "$ 80,337"
type input "$ 380,000"
click at [1130, 325] on div "$ 8,676" at bounding box center [1173, 307] width 204 height 35
click at [1215, 215] on input "$ 215,000" at bounding box center [1209, 202] width 129 height 25
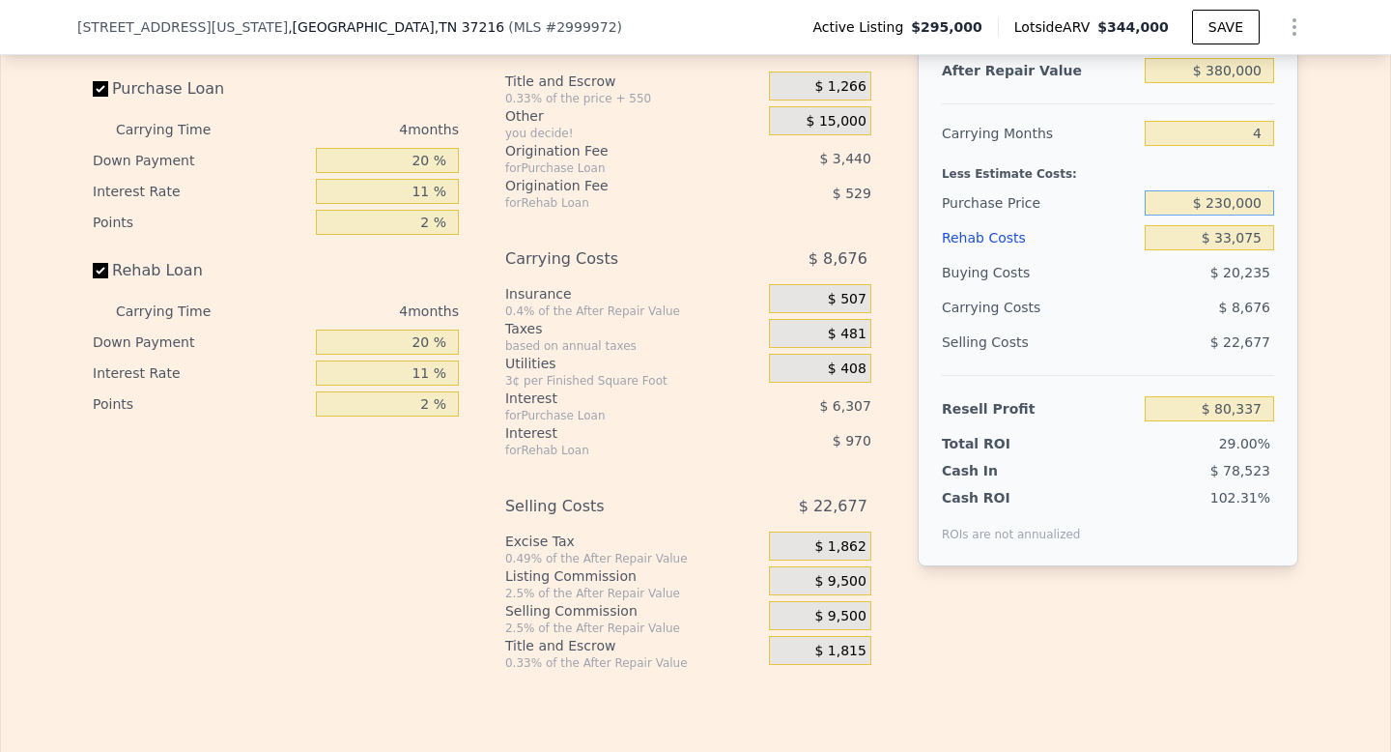
type input "$ 230,000"
click at [1135, 325] on div "$ 8,676" at bounding box center [1173, 307] width 204 height 35
type input "$ 64,607"
click at [1217, 215] on input "$ 230,000" at bounding box center [1209, 202] width 129 height 25
type input "$ 240,000"
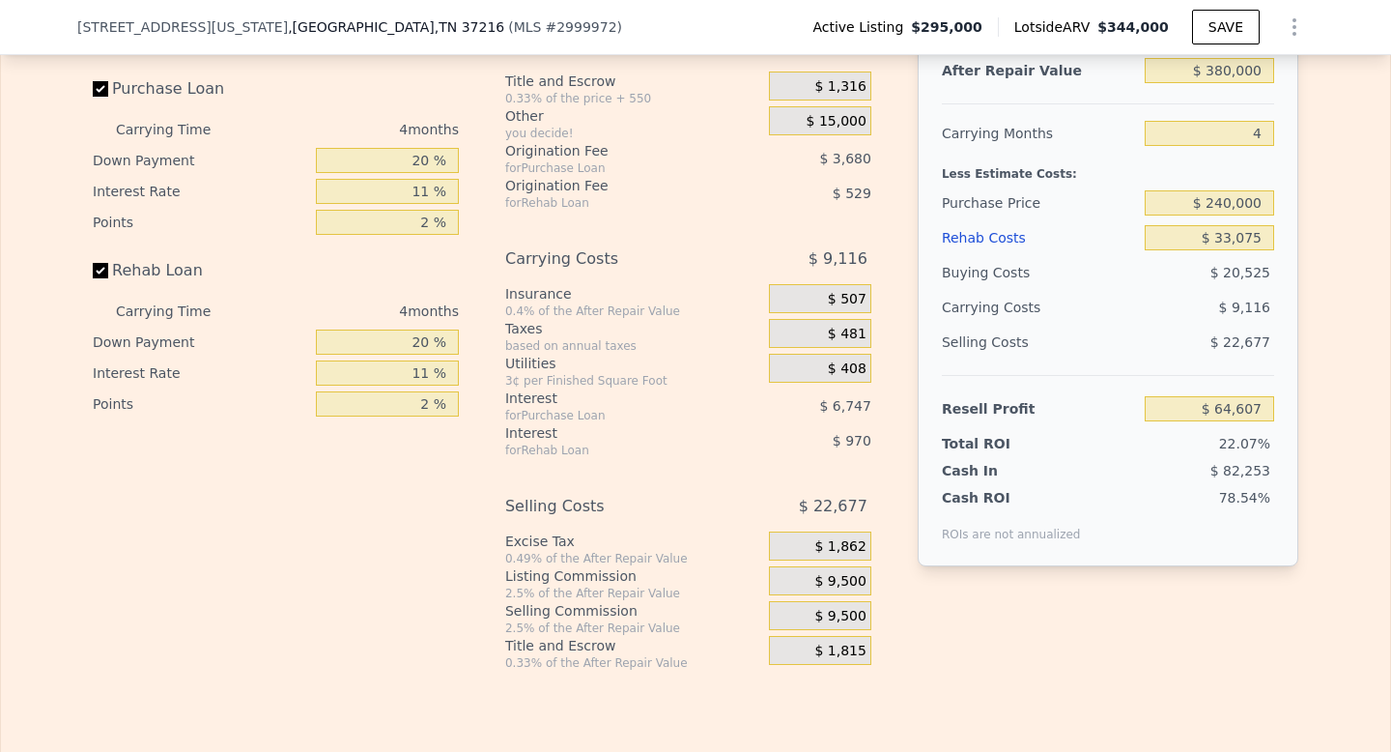
click at [1107, 359] on div "Selling Costs" at bounding box center [1039, 342] width 195 height 35
type input "$ 54,122"
click at [1219, 215] on input "$ 240,000" at bounding box center [1209, 202] width 129 height 25
type input "$ 250,000"
click at [1108, 359] on div "Selling Costs" at bounding box center [1039, 342] width 195 height 35
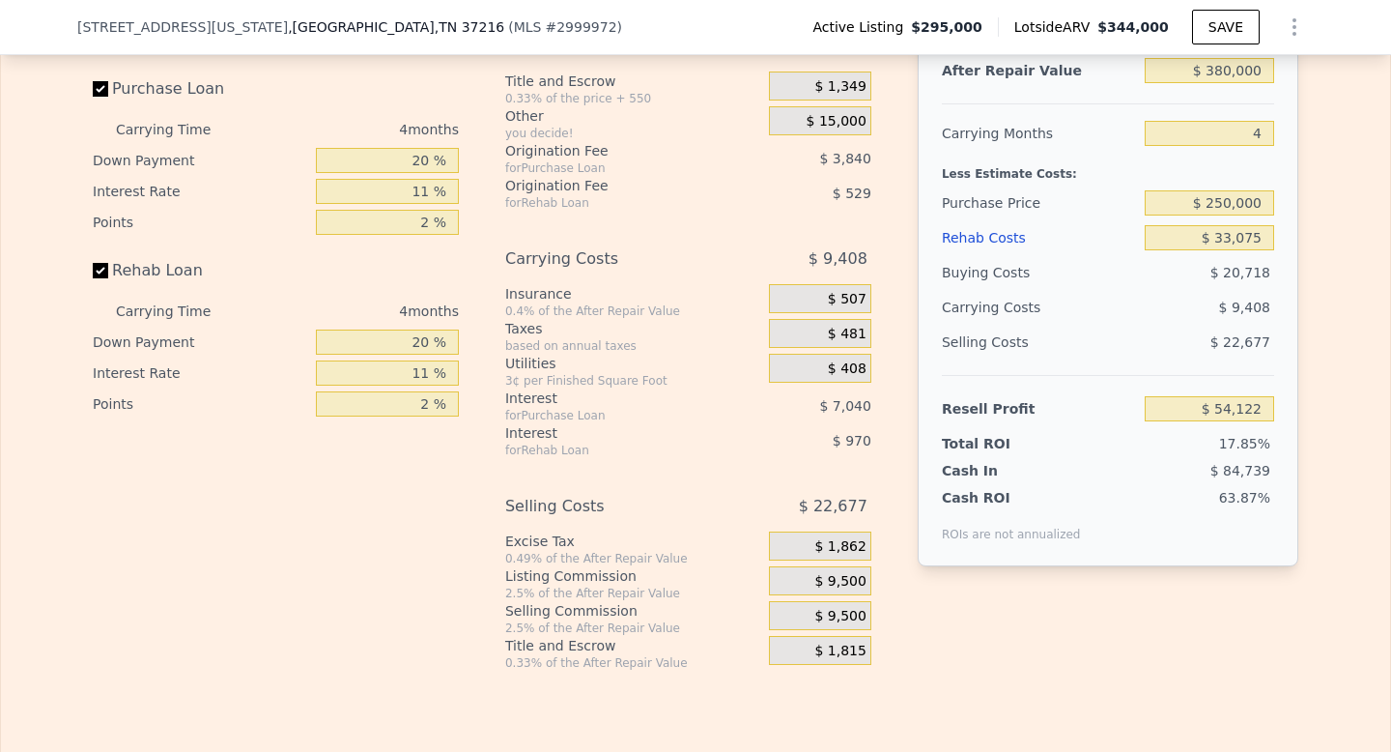
type input "$ 43,636"
